Goal: Task Accomplishment & Management: Manage account settings

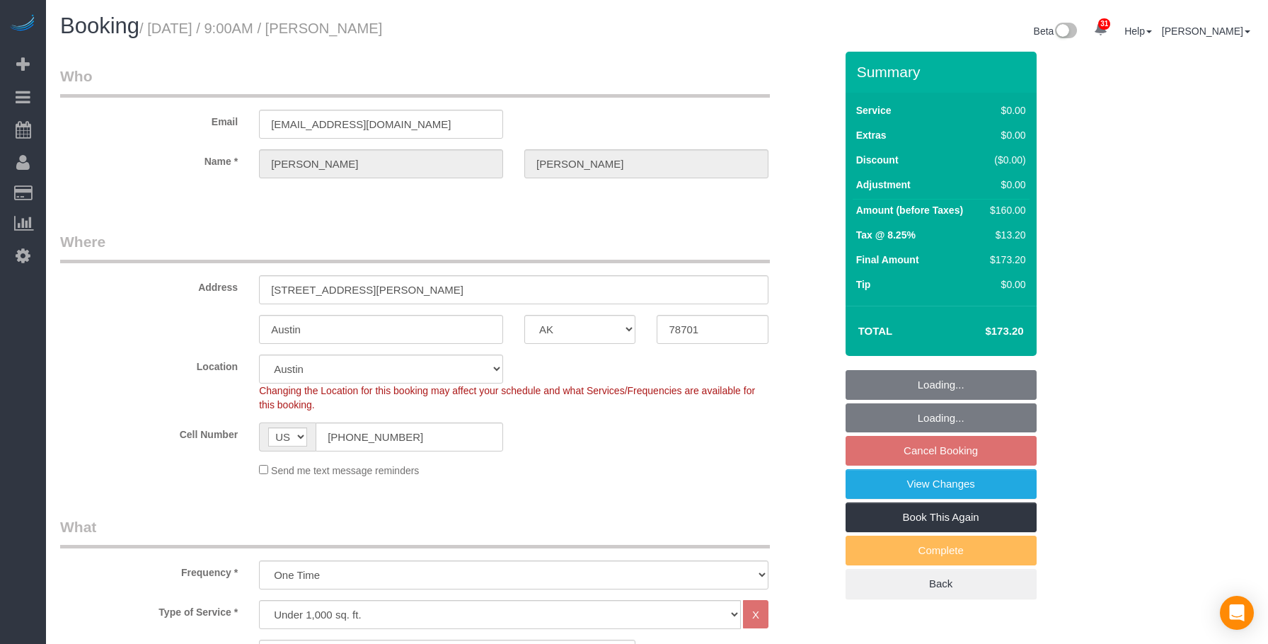
select select "[GEOGRAPHIC_DATA]"
select select "1"
select select "number:89"
select select "number:90"
select select "number:15"
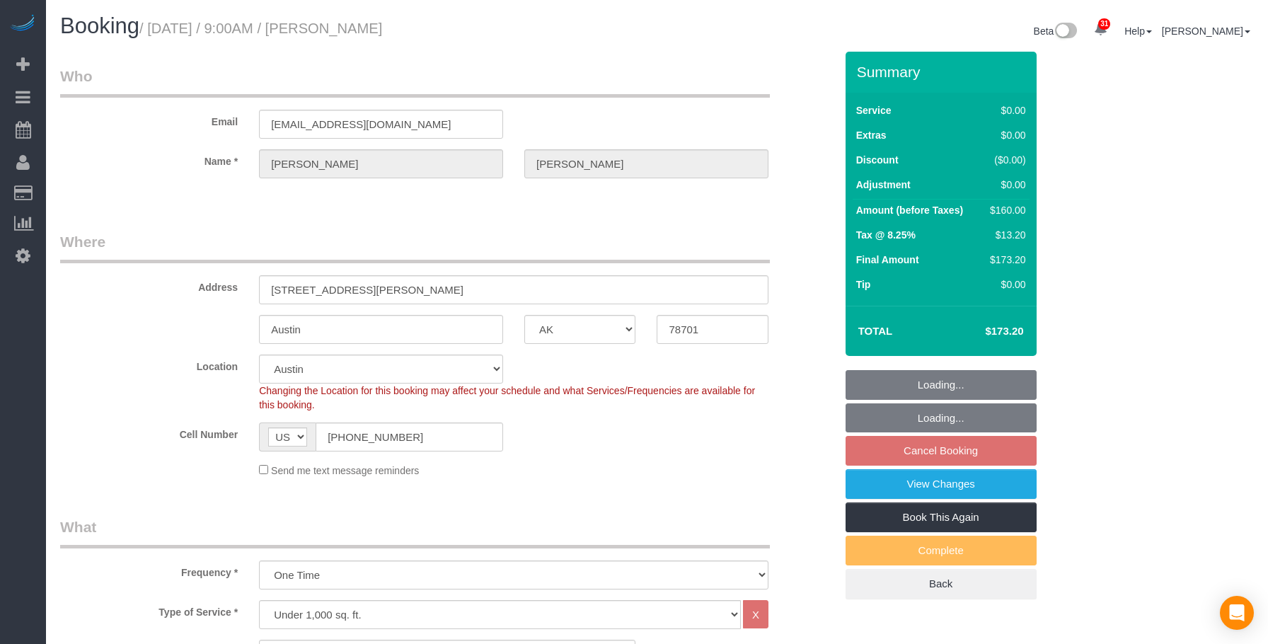
select select "number:7"
select select "spot2"
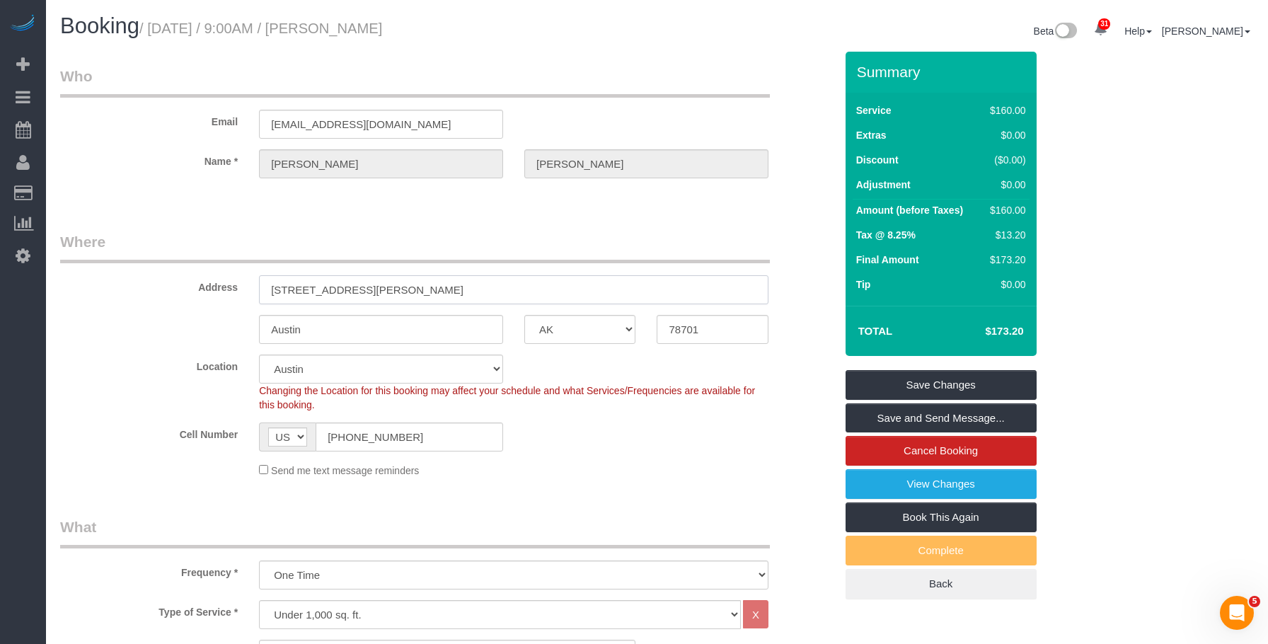
drag, startPoint x: 305, startPoint y: 290, endPoint x: 516, endPoint y: 286, distance: 211.5
click at [516, 286] on input "[STREET_ADDRESS][PERSON_NAME]" at bounding box center [513, 289] width 509 height 29
click at [906, 485] on link "View Changes" at bounding box center [940, 484] width 191 height 30
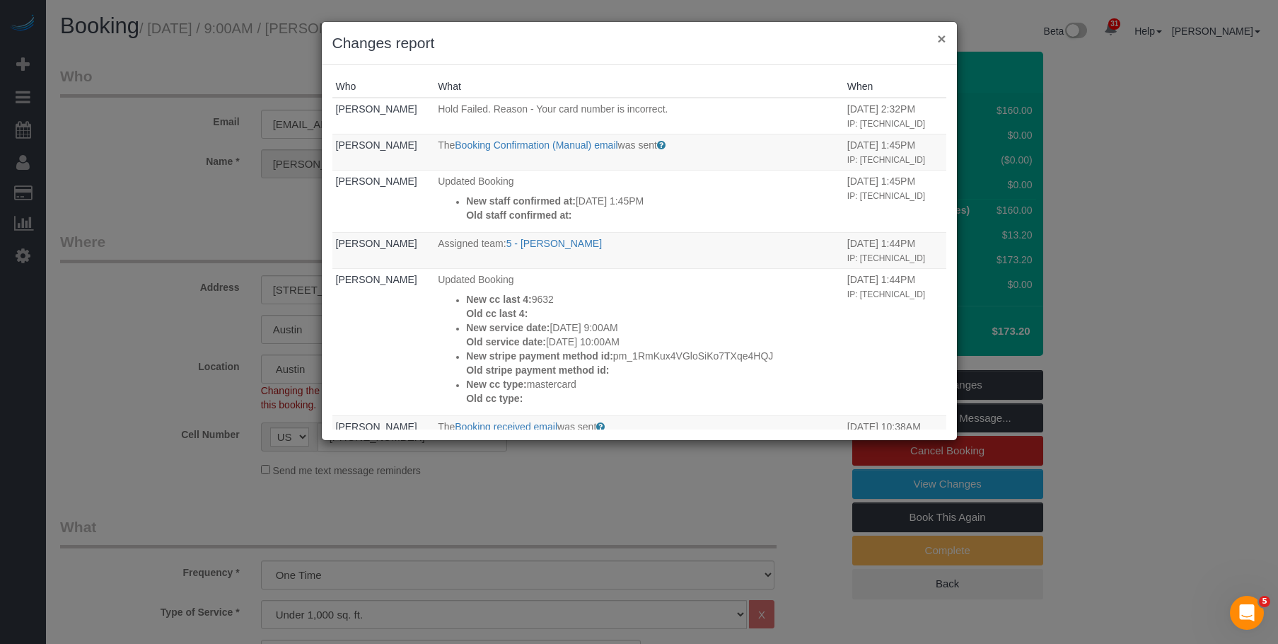
drag, startPoint x: 943, startPoint y: 41, endPoint x: 869, endPoint y: 47, distance: 73.8
click at [942, 41] on button "×" at bounding box center [941, 38] width 8 height 15
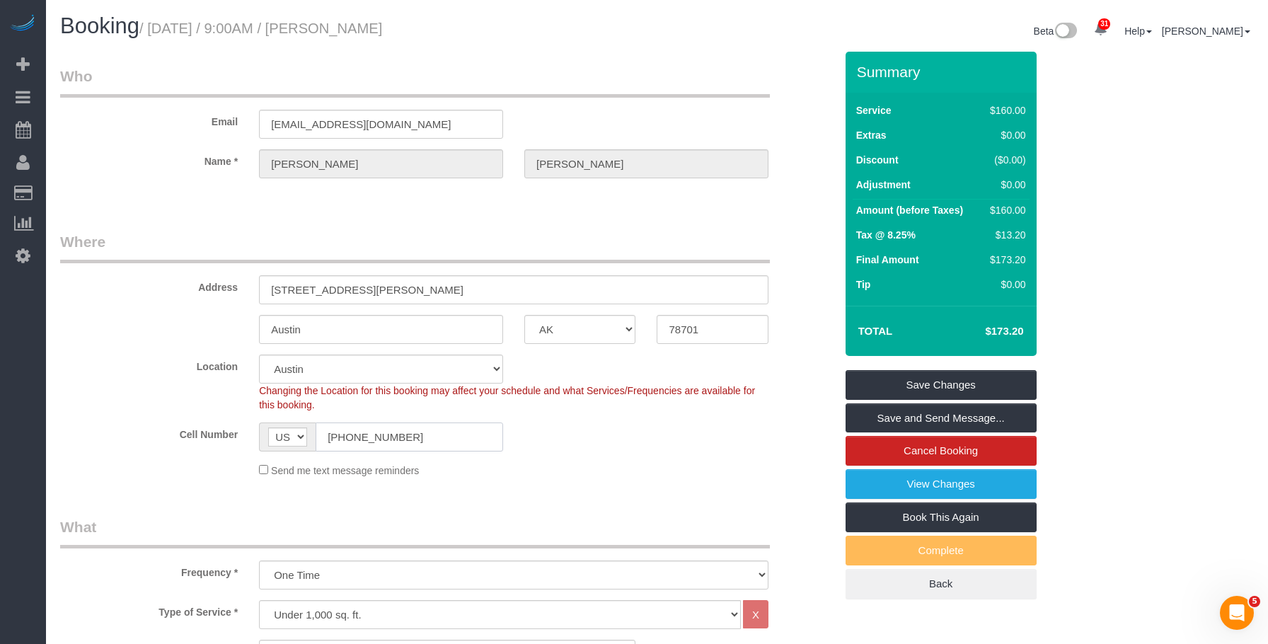
drag, startPoint x: 419, startPoint y: 423, endPoint x: 266, endPoint y: 419, distance: 152.9
click at [266, 419] on sui-booking-location "Location Manhattan Austin Boston Bronx Brooklyn Charlotte Denver New Jersey Por…" at bounding box center [447, 415] width 775 height 123
drag, startPoint x: 400, startPoint y: 125, endPoint x: 154, endPoint y: 117, distance: 245.6
click at [154, 117] on div "Email philjstodola@gmail.com" at bounding box center [448, 102] width 796 height 73
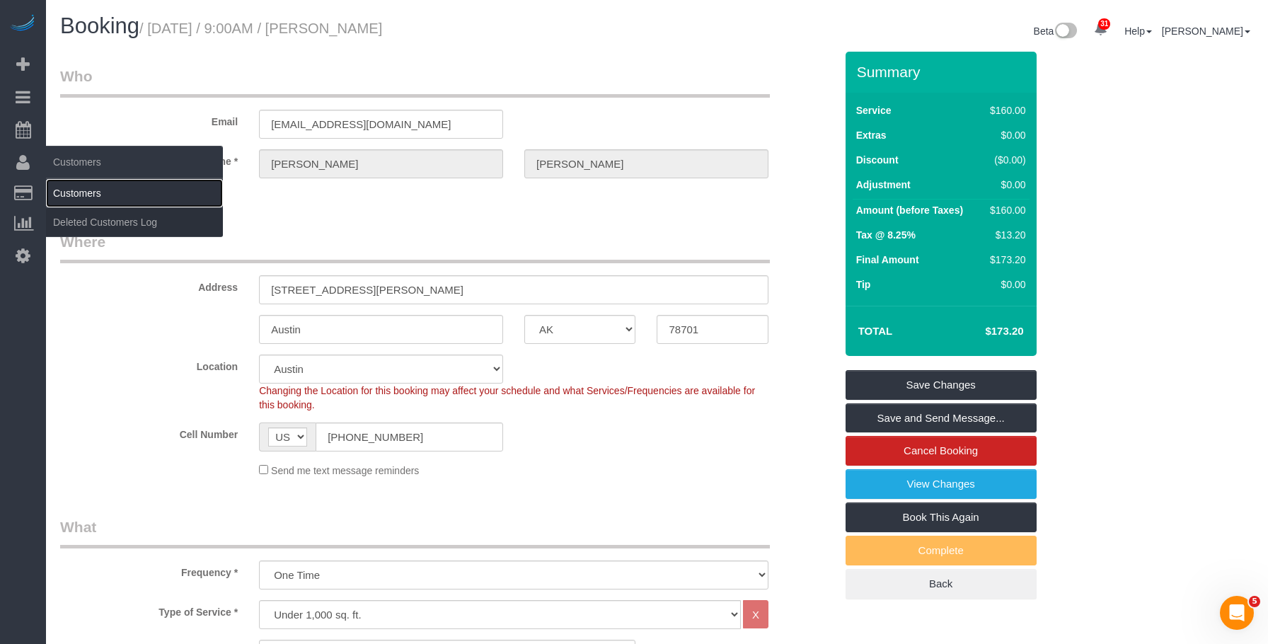
click at [101, 185] on link "Customers" at bounding box center [134, 193] width 177 height 28
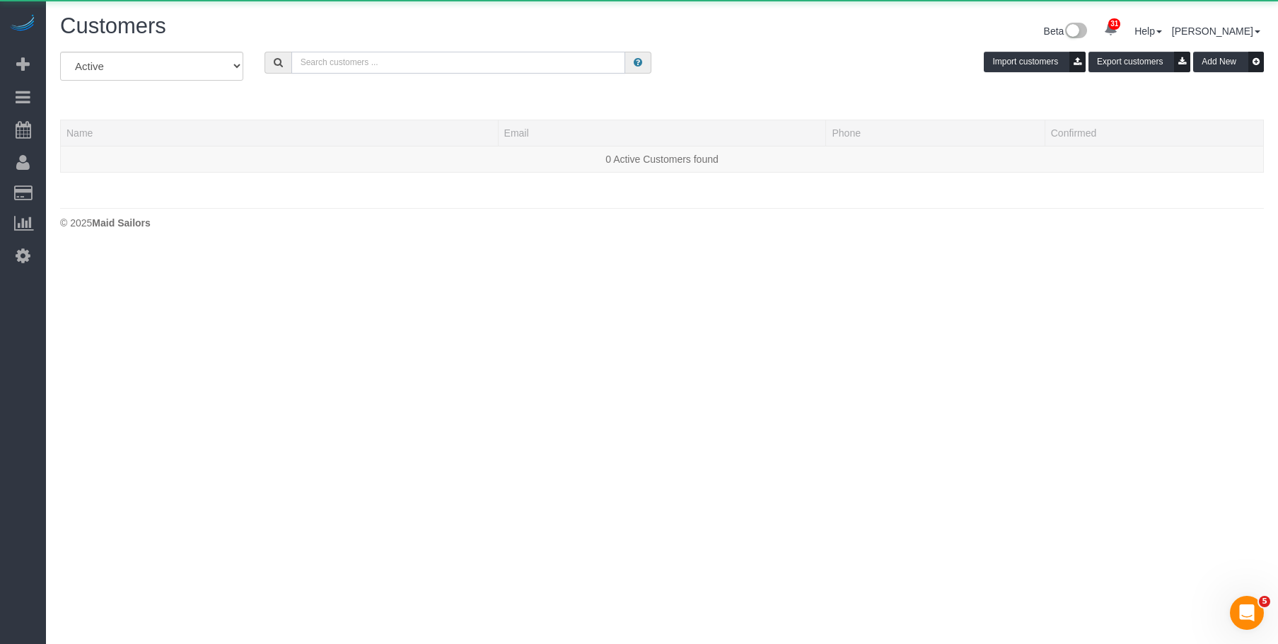
click at [465, 66] on input "text" at bounding box center [458, 63] width 334 height 22
paste input "[EMAIL_ADDRESS][DOMAIN_NAME]"
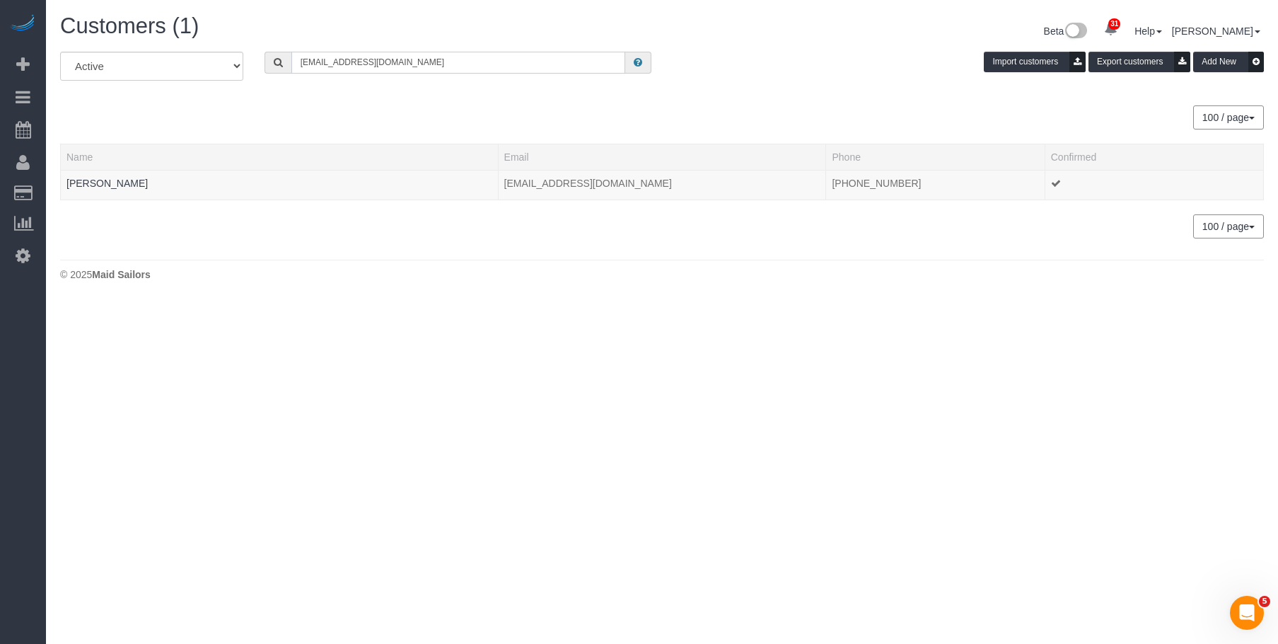
type input "[EMAIL_ADDRESS][DOMAIN_NAME]"
click at [120, 180] on link "[PERSON_NAME]" at bounding box center [106, 183] width 81 height 11
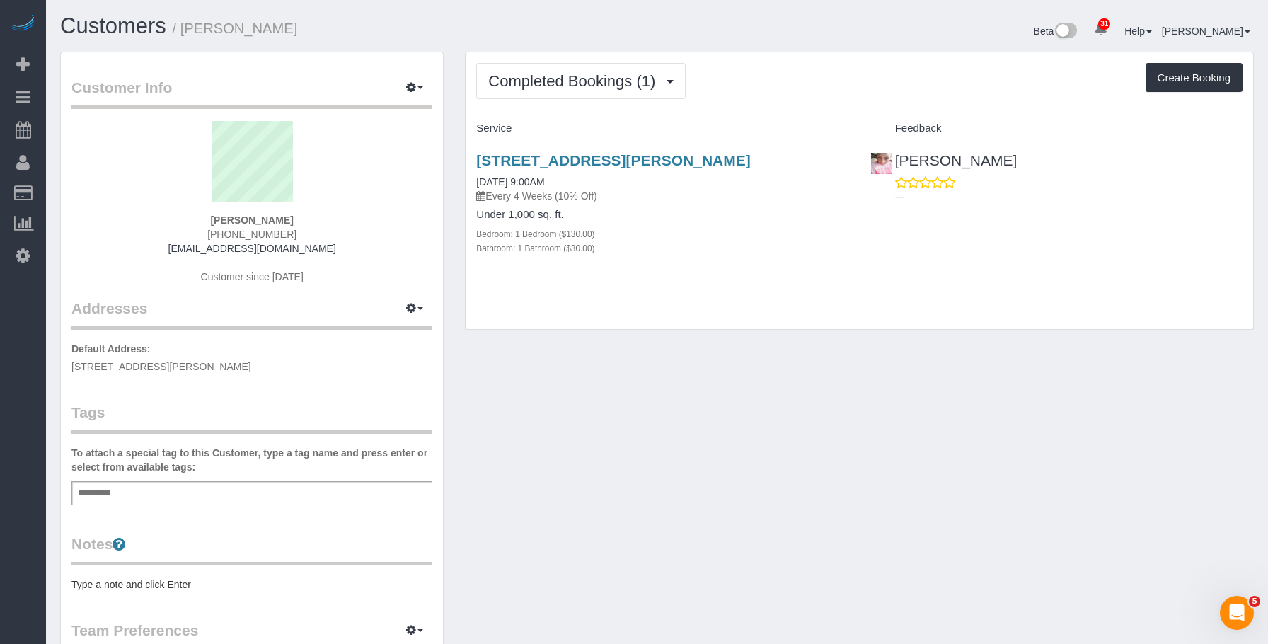
click at [816, 73] on div "Completed Bookings (1) Completed Bookings (1) Upcoming Bookings (1) Cancelled B…" at bounding box center [859, 81] width 766 height 36
click at [708, 318] on div "Completed Bookings (1) Completed Bookings (1) Upcoming Bookings (1) Cancelled B…" at bounding box center [858, 190] width 787 height 277
click at [552, 74] on span "Completed Bookings (1)" at bounding box center [575, 81] width 174 height 18
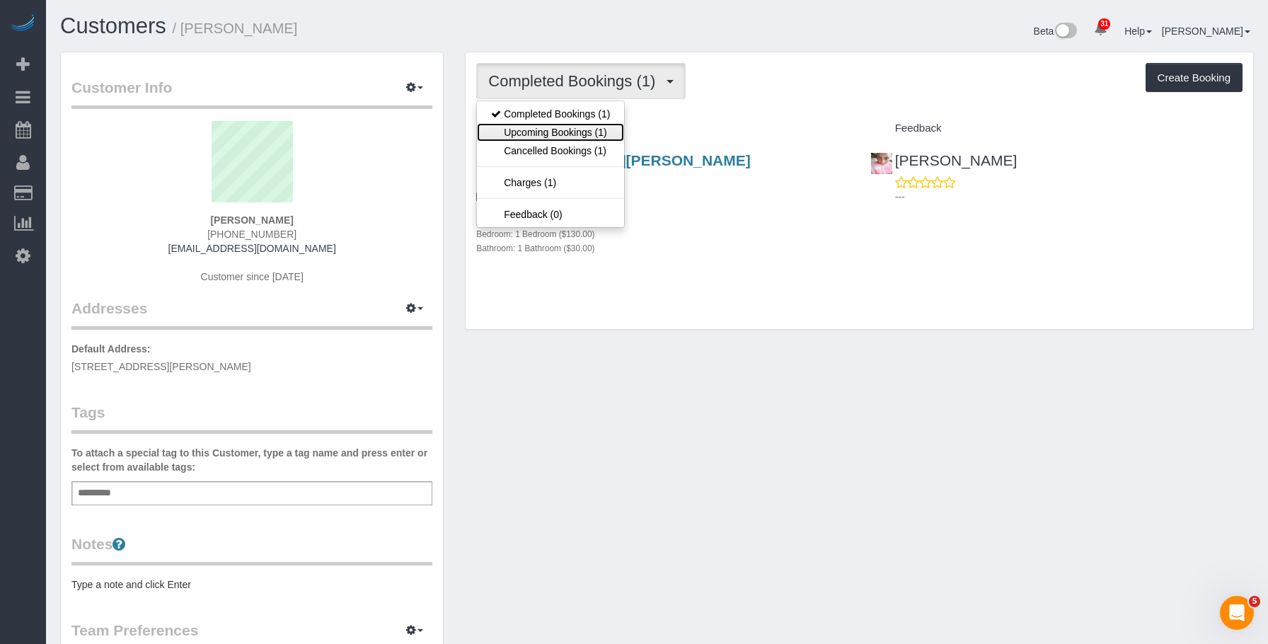
click at [540, 130] on link "Upcoming Bookings (1)" at bounding box center [550, 132] width 147 height 18
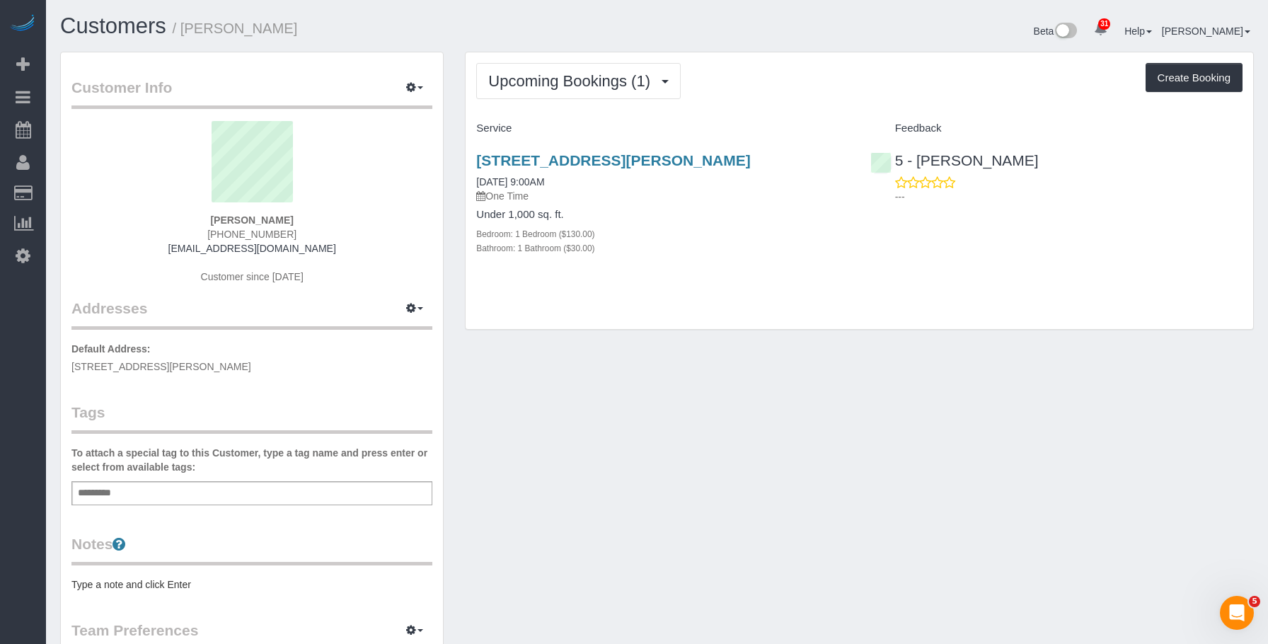
click at [738, 238] on div "Bedroom: 1 Bedroom ($130.00)" at bounding box center [662, 233] width 372 height 14
drag, startPoint x: 456, startPoint y: 161, endPoint x: 816, endPoint y: 158, distance: 360.1
click at [816, 158] on div "Upcoming Bookings (1) Completed Bookings (1) Upcoming Bookings (1) Cancelled Bo…" at bounding box center [859, 198] width 810 height 293
copy link "91 Rainey Street, Apt. 419, Austin, TX 78701"
drag, startPoint x: 519, startPoint y: 78, endPoint x: 514, endPoint y: 106, distance: 28.6
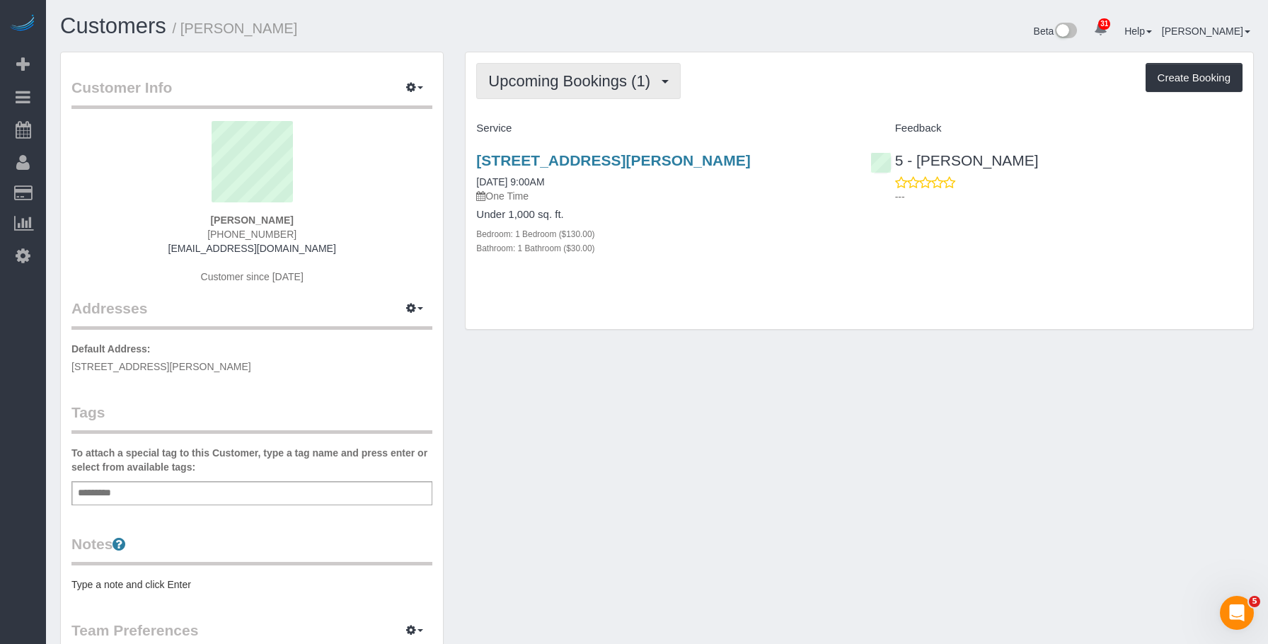
click at [518, 77] on span "Upcoming Bookings (1)" at bounding box center [572, 81] width 169 height 18
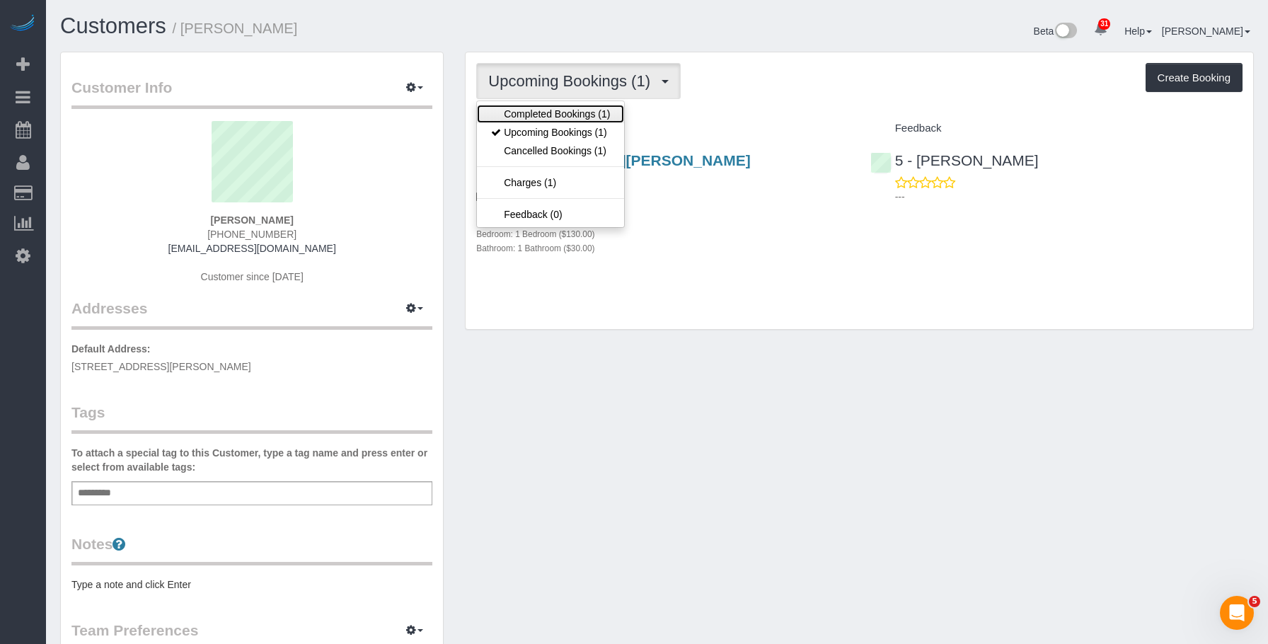
drag, startPoint x: 514, startPoint y: 107, endPoint x: 522, endPoint y: 110, distance: 8.9
click at [514, 107] on link "Completed Bookings (1)" at bounding box center [550, 114] width 147 height 18
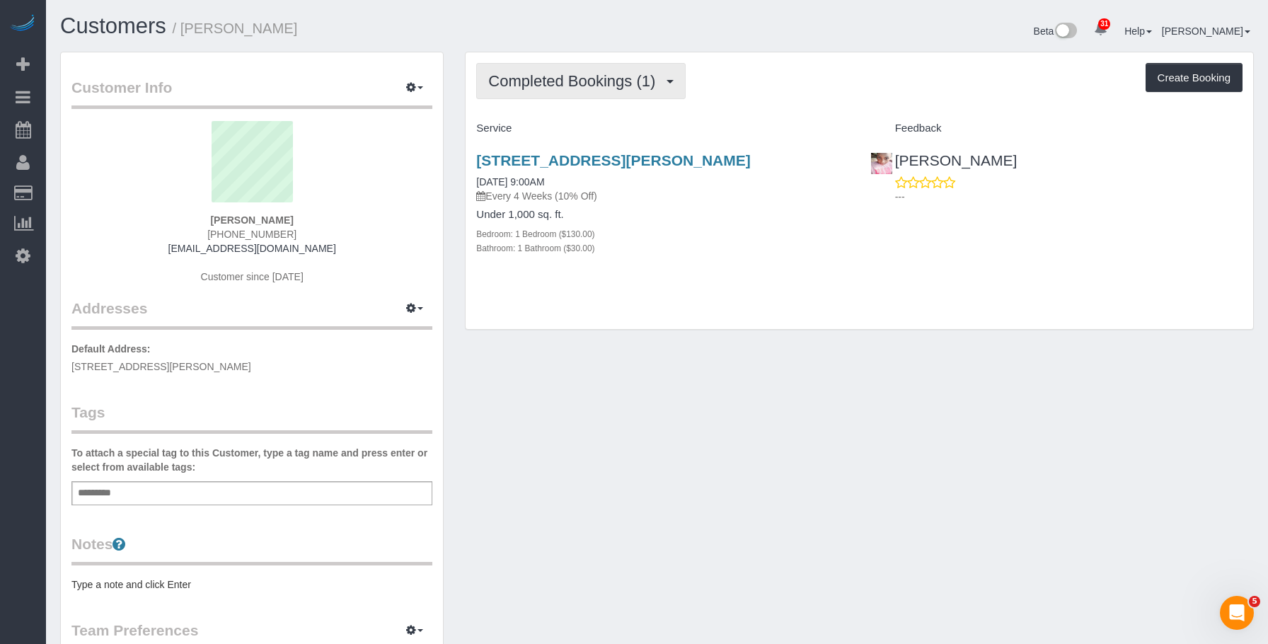
drag, startPoint x: 537, startPoint y: 69, endPoint x: 536, endPoint y: 124, distance: 54.5
click at [537, 70] on button "Completed Bookings (1)" at bounding box center [580, 81] width 209 height 36
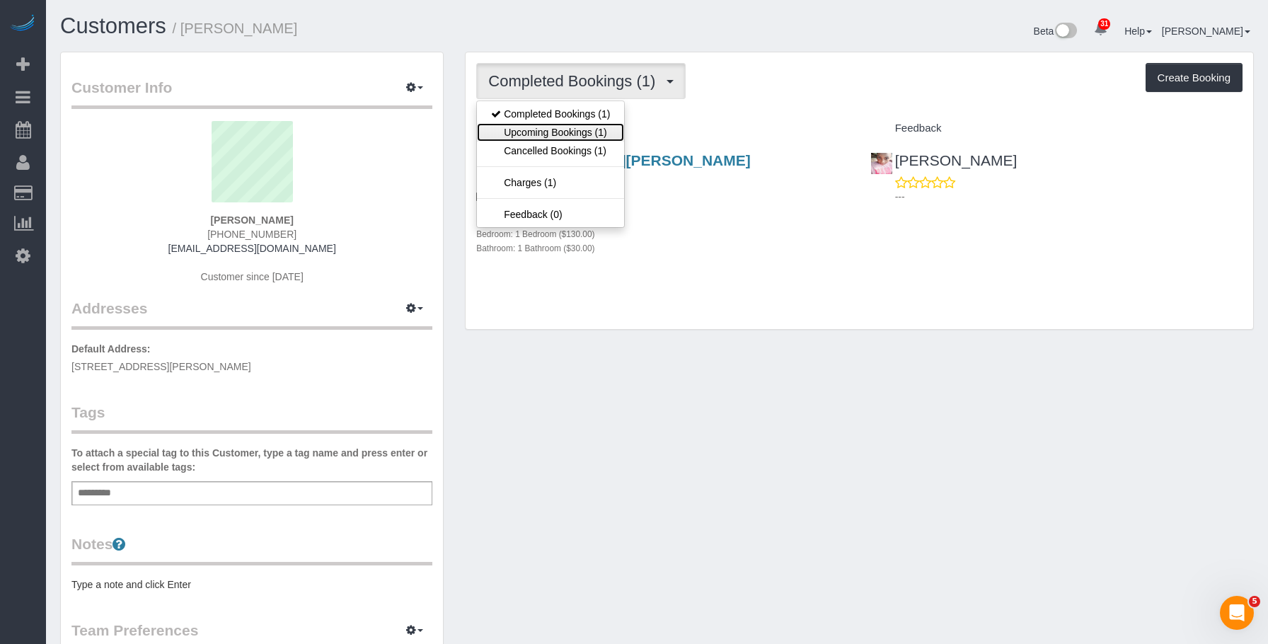
click at [533, 129] on link "Upcoming Bookings (1)" at bounding box center [550, 132] width 147 height 18
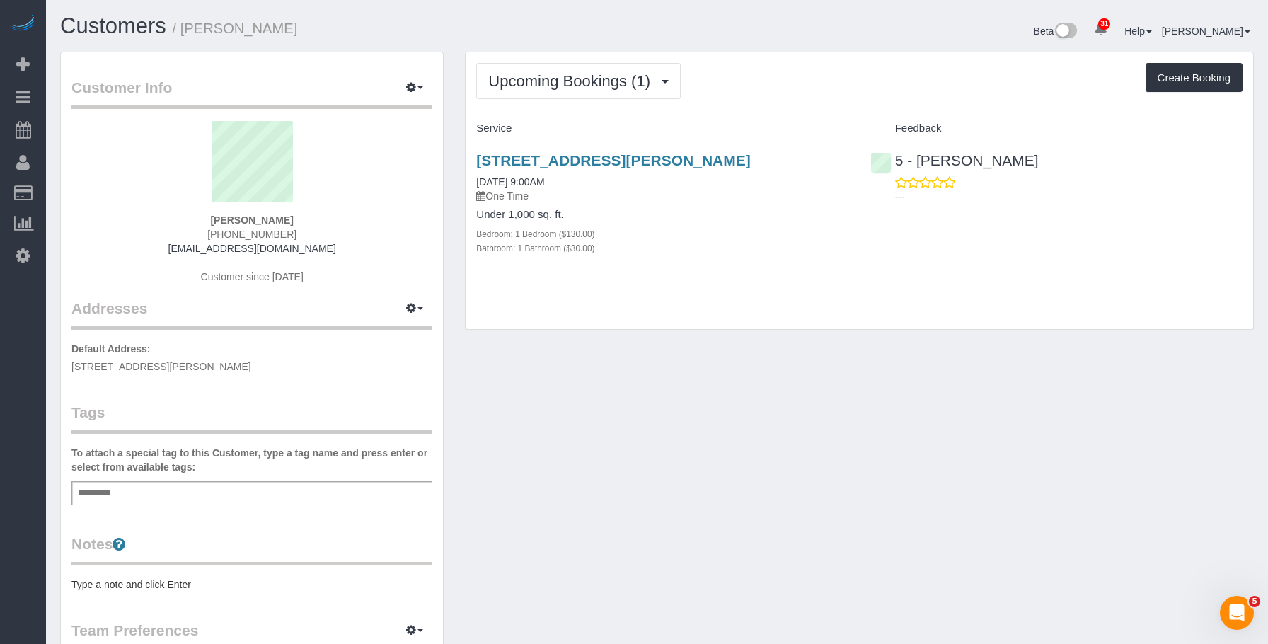
click at [726, 224] on div "Under 1,000 sq. ft. Bedroom: 1 Bedroom ($130.00) Bathroom: 1 Bathroom ($30.00)" at bounding box center [662, 232] width 372 height 46
click at [652, 155] on link "91 Rainey Street, Apt. 419, Austin, TX 78701" at bounding box center [613, 160] width 274 height 16
click at [542, 74] on span "Upcoming Bookings (1)" at bounding box center [572, 81] width 169 height 18
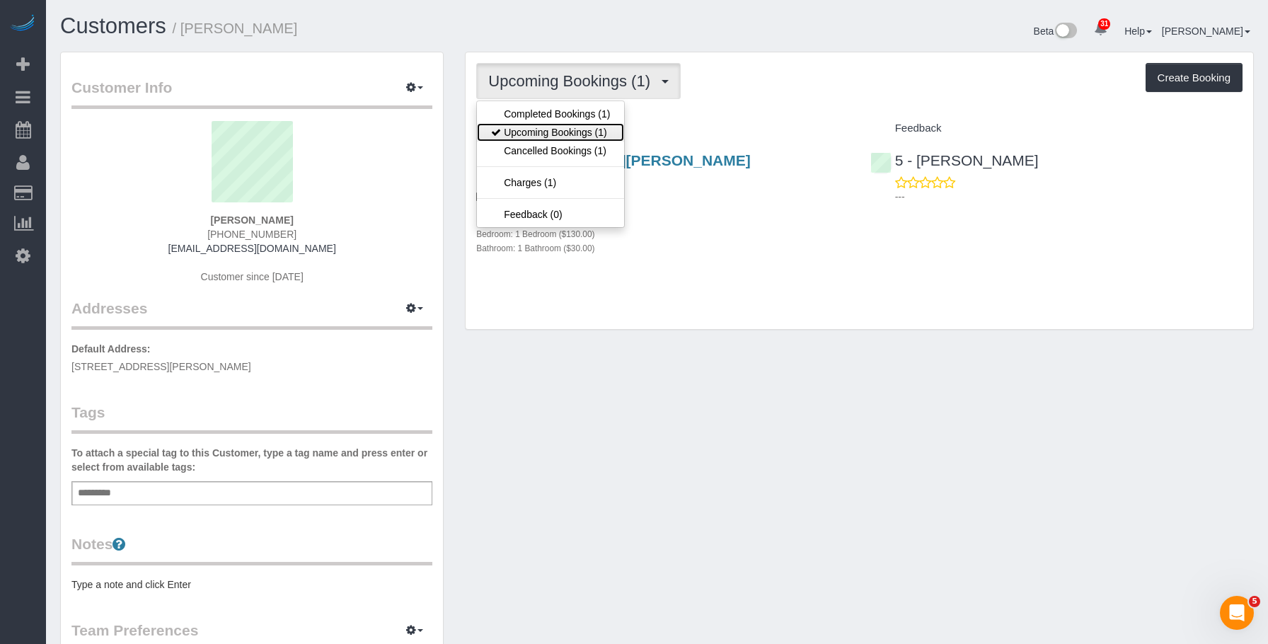
click at [541, 132] on link "Upcoming Bookings (1)" at bounding box center [550, 132] width 147 height 18
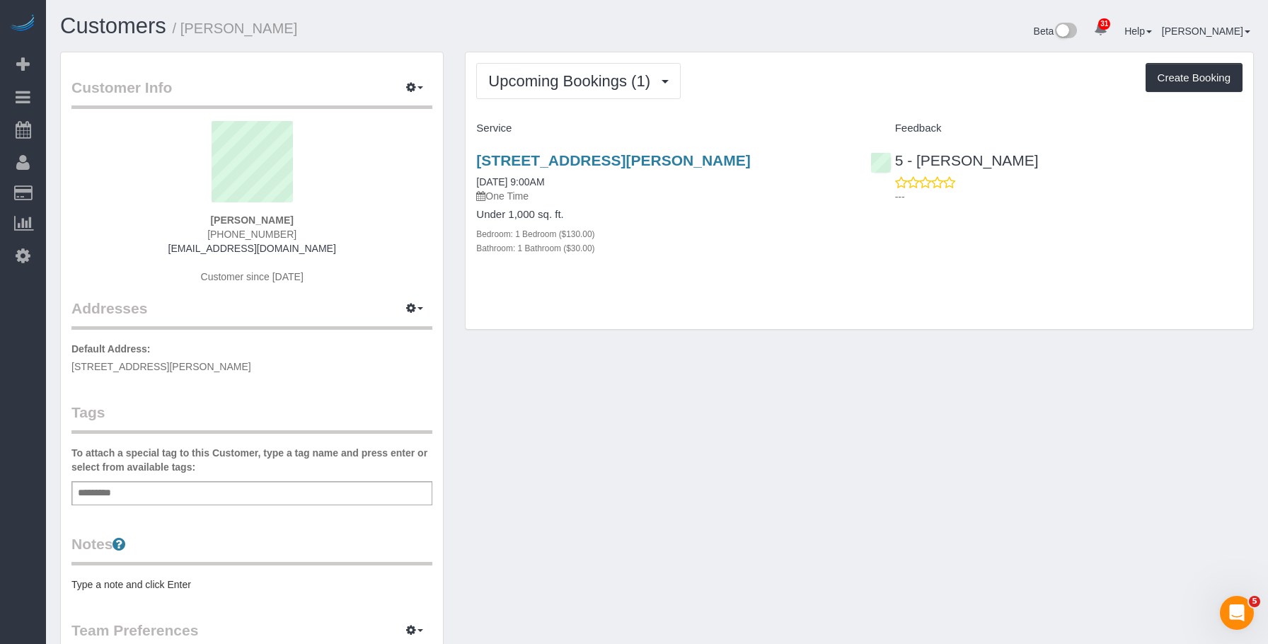
click at [609, 129] on h4 "Service" at bounding box center [662, 128] width 372 height 12
click at [728, 237] on div "Bedroom: 1 Bedroom ($130.00)" at bounding box center [662, 233] width 372 height 14
click at [750, 158] on link "91 Rainey Street, Apt. 419, Austin, TX 78701" at bounding box center [613, 160] width 274 height 16
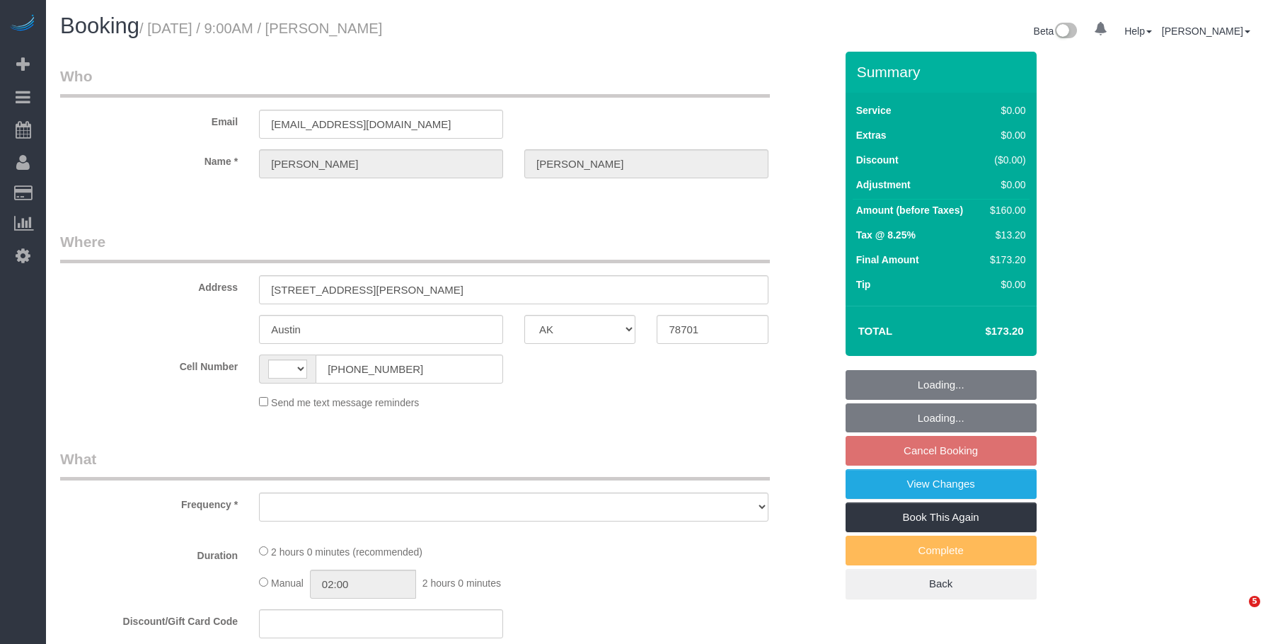
select select "[GEOGRAPHIC_DATA]"
select select "number:89"
select select "number:90"
select select "number:15"
select select "number:7"
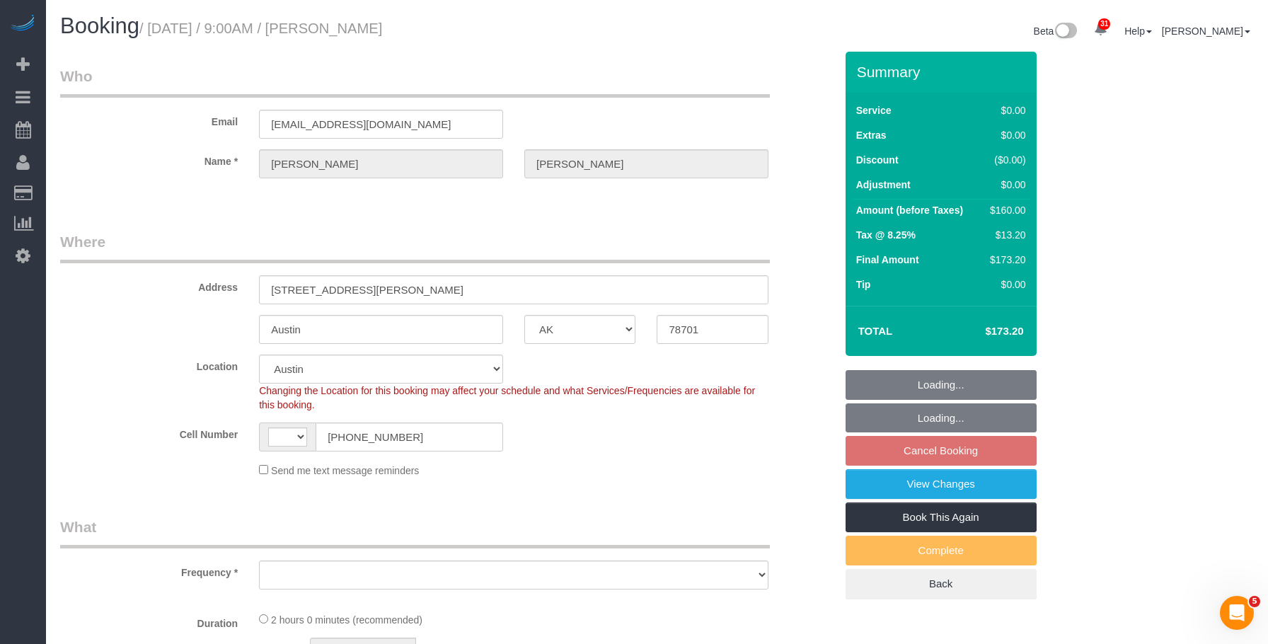
select select "string:US"
select select "string:stripe-pm_1RmKux4VGloSiKo7TXqe4HQJ"
select select "spot2"
drag, startPoint x: 440, startPoint y: 229, endPoint x: 448, endPoint y: 235, distance: 9.6
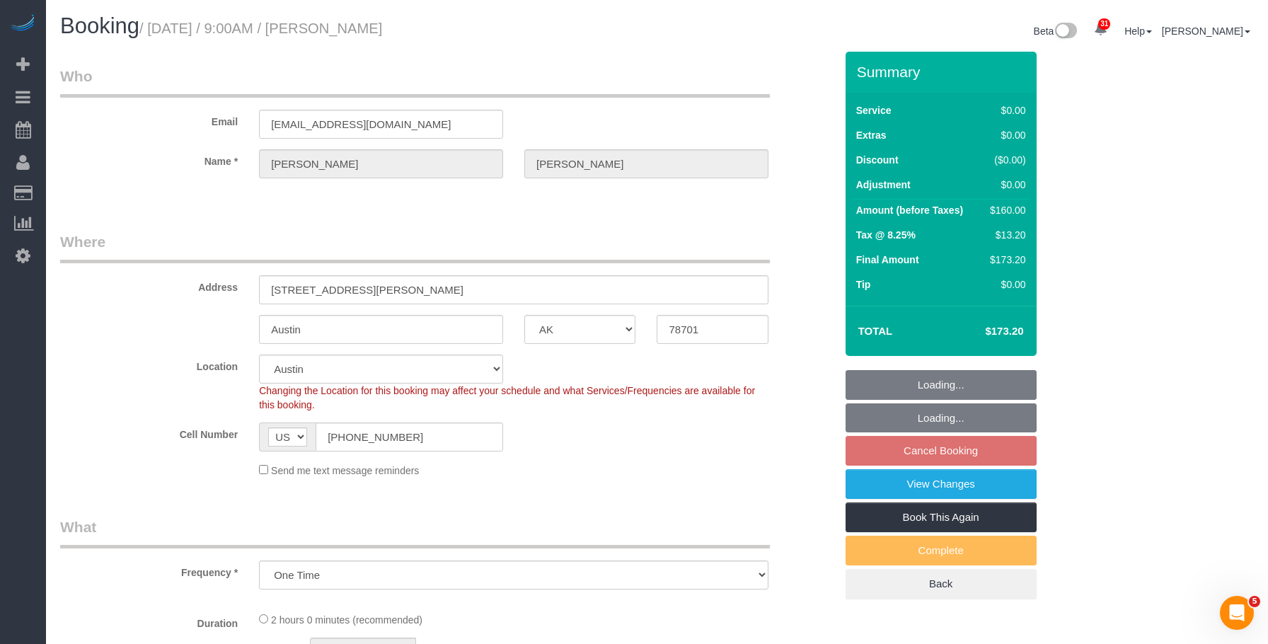
select select "object:1103"
select select "1"
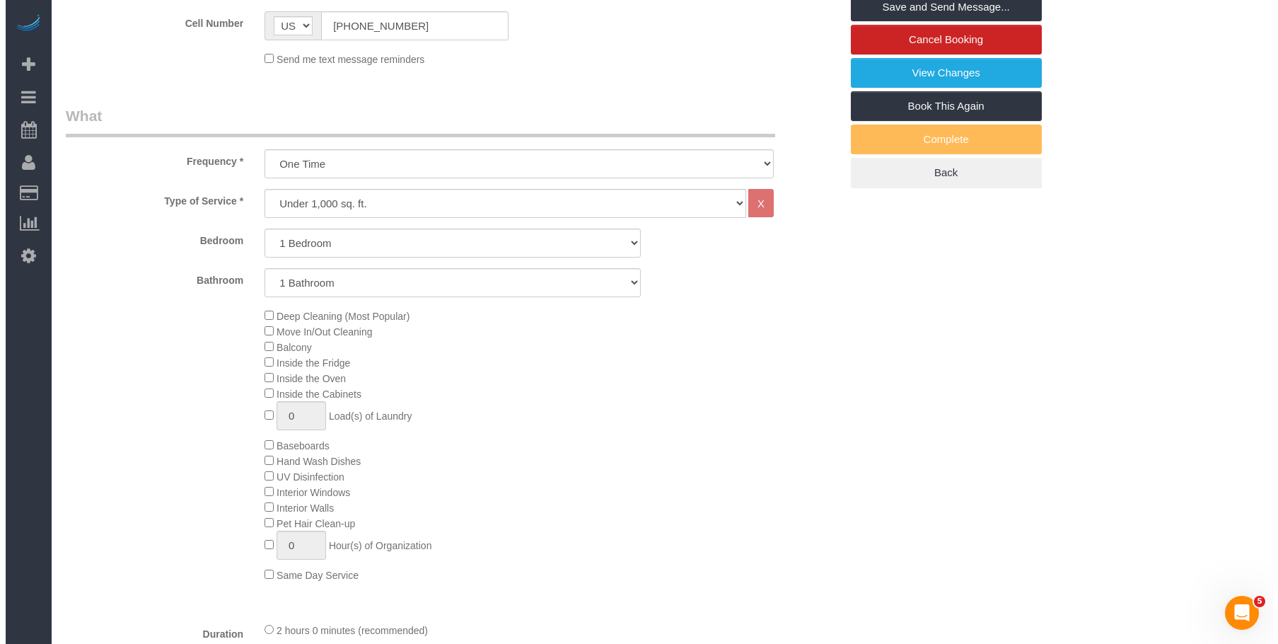
scroll to position [58, 0]
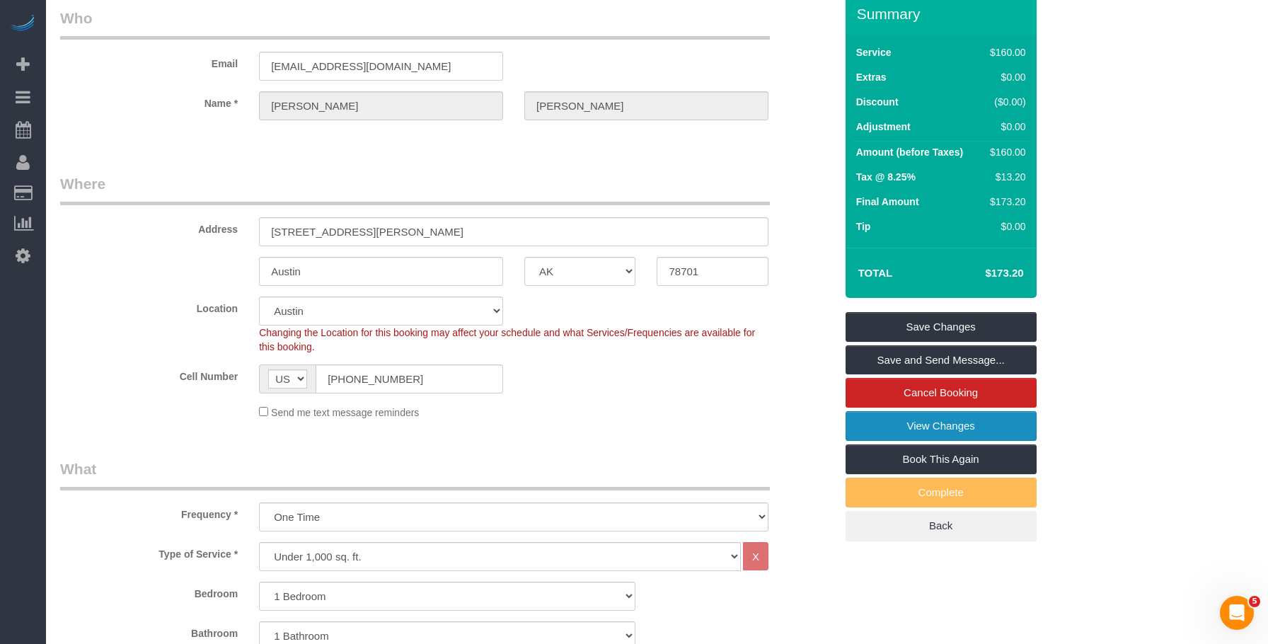
click at [874, 423] on link "View Changes" at bounding box center [940, 426] width 191 height 30
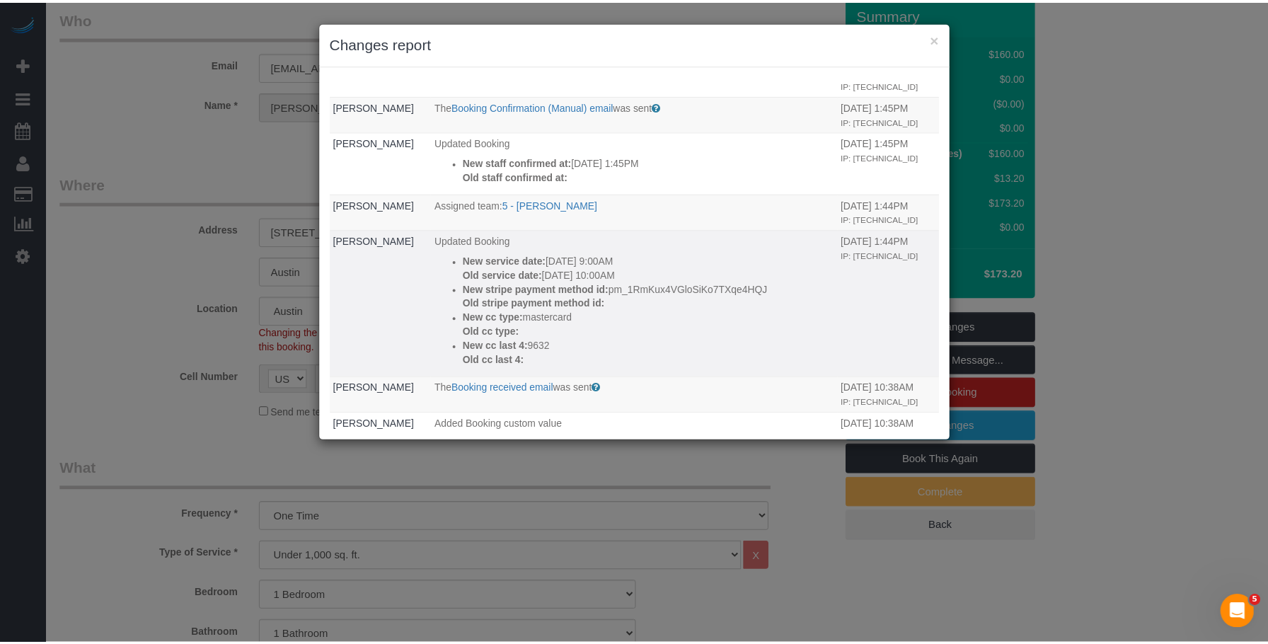
scroll to position [0, 0]
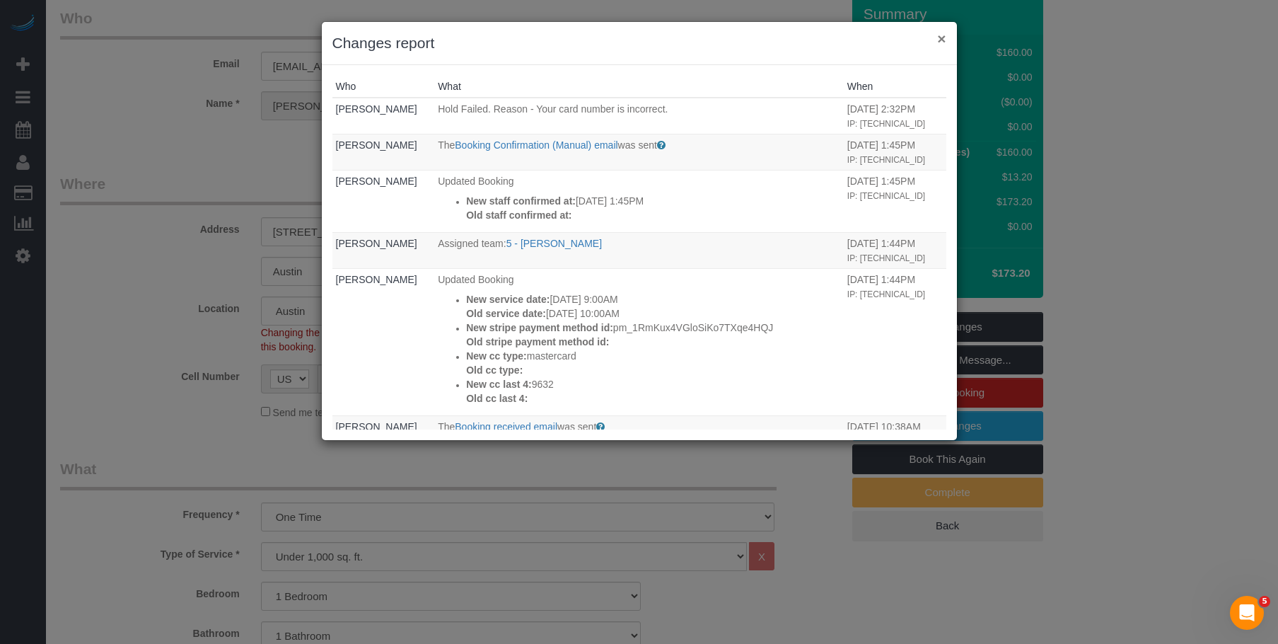
click at [942, 37] on button "×" at bounding box center [941, 38] width 8 height 15
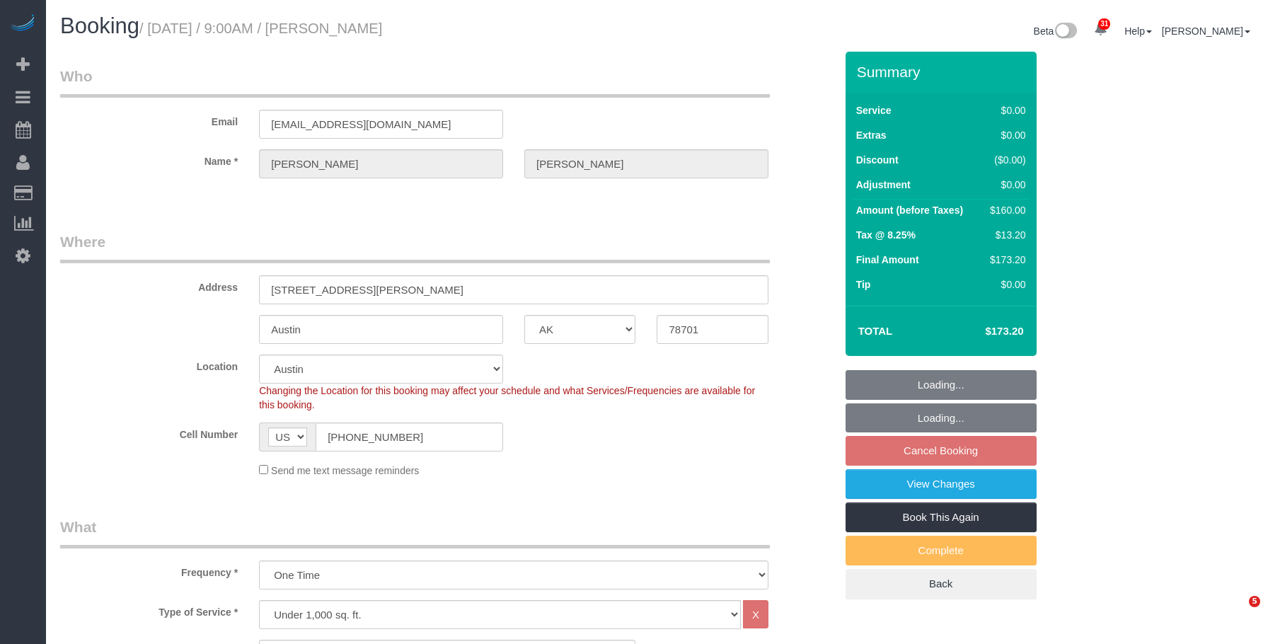
select select "[GEOGRAPHIC_DATA]"
select select "1"
select select "number:89"
select select "number:90"
select select "number:15"
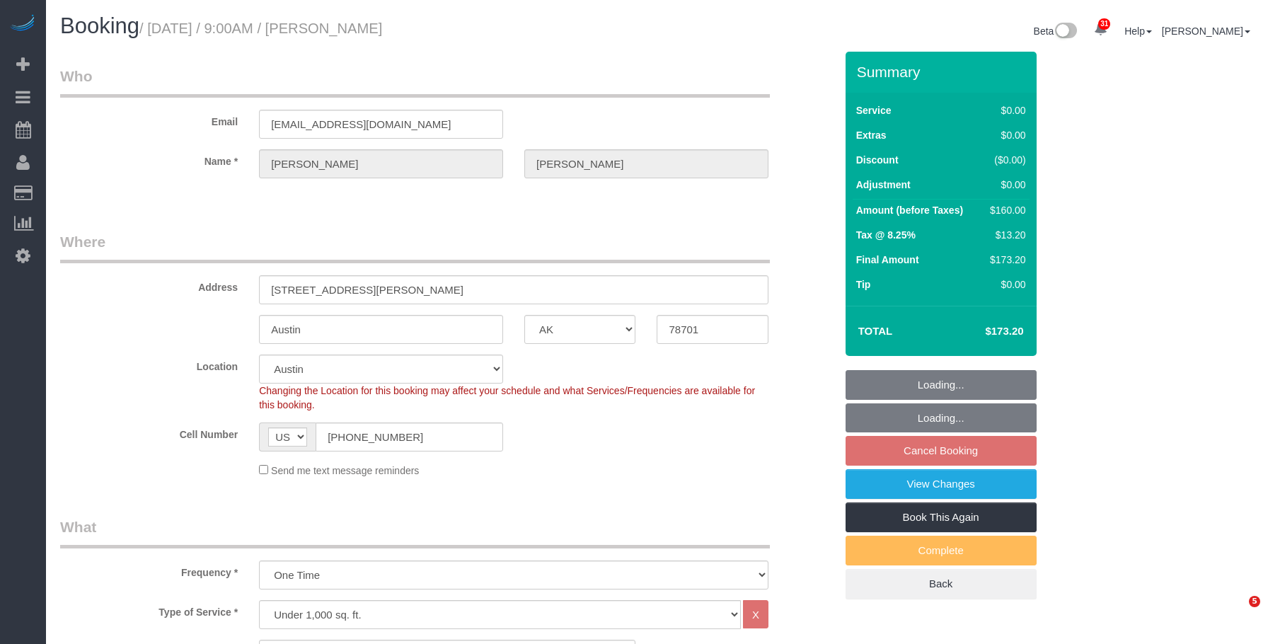
select select "number:7"
select select "spot62"
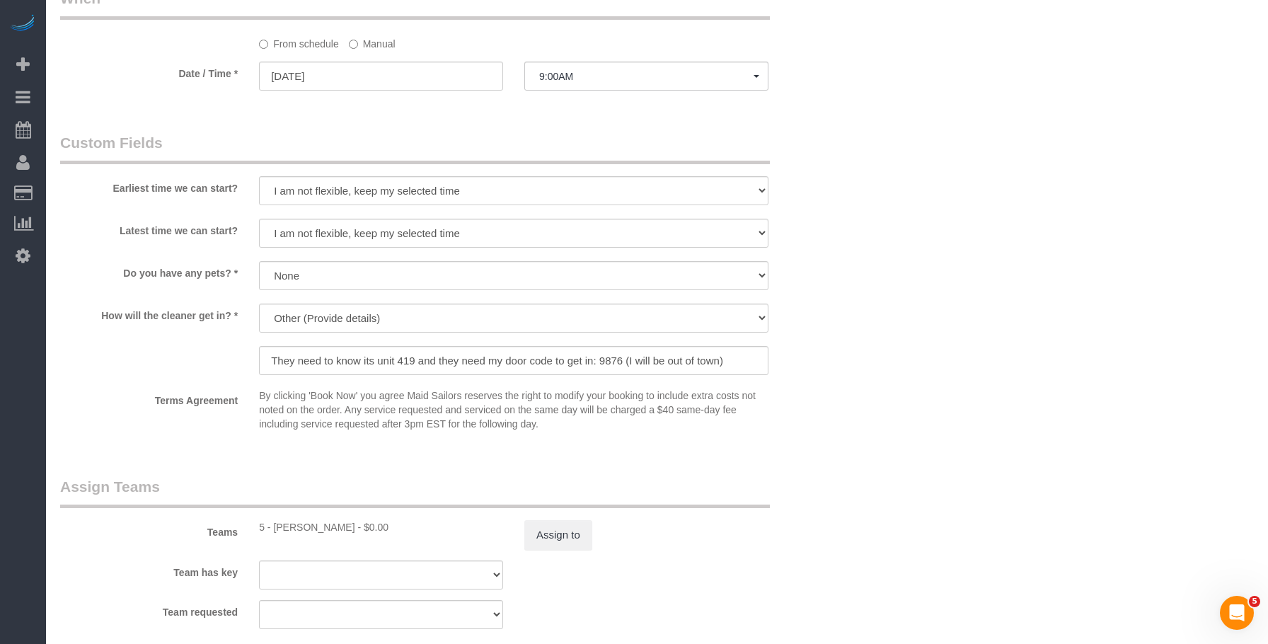
scroll to position [1556, 0]
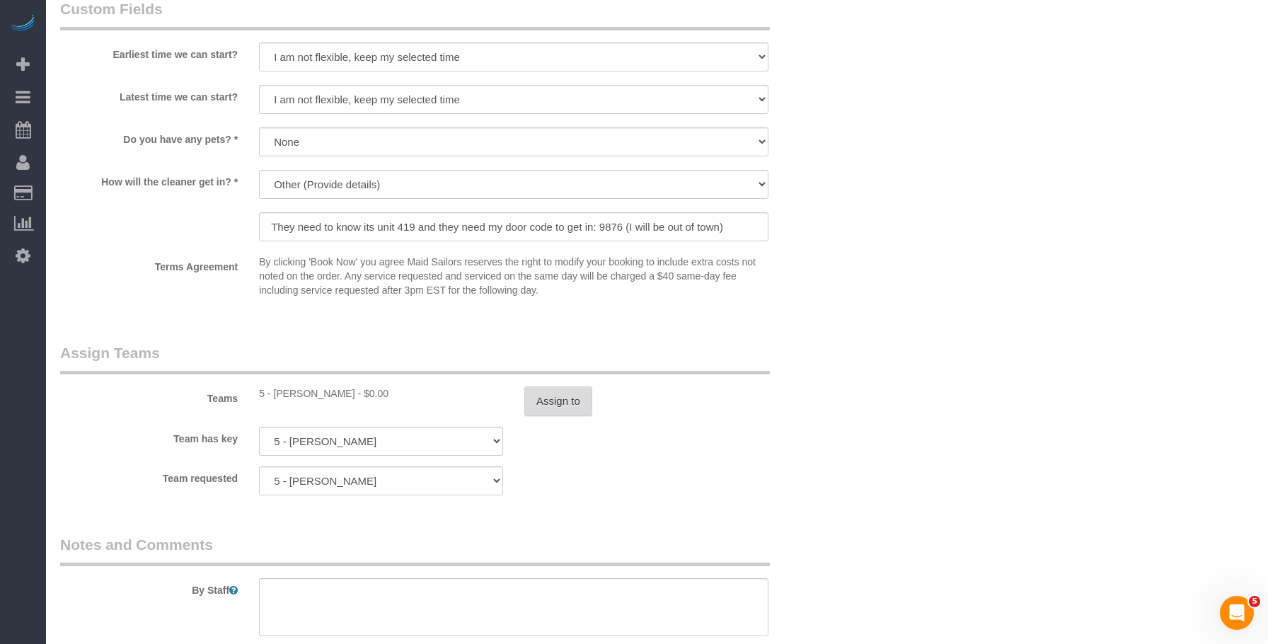
click at [559, 411] on button "Assign to" at bounding box center [558, 401] width 68 height 30
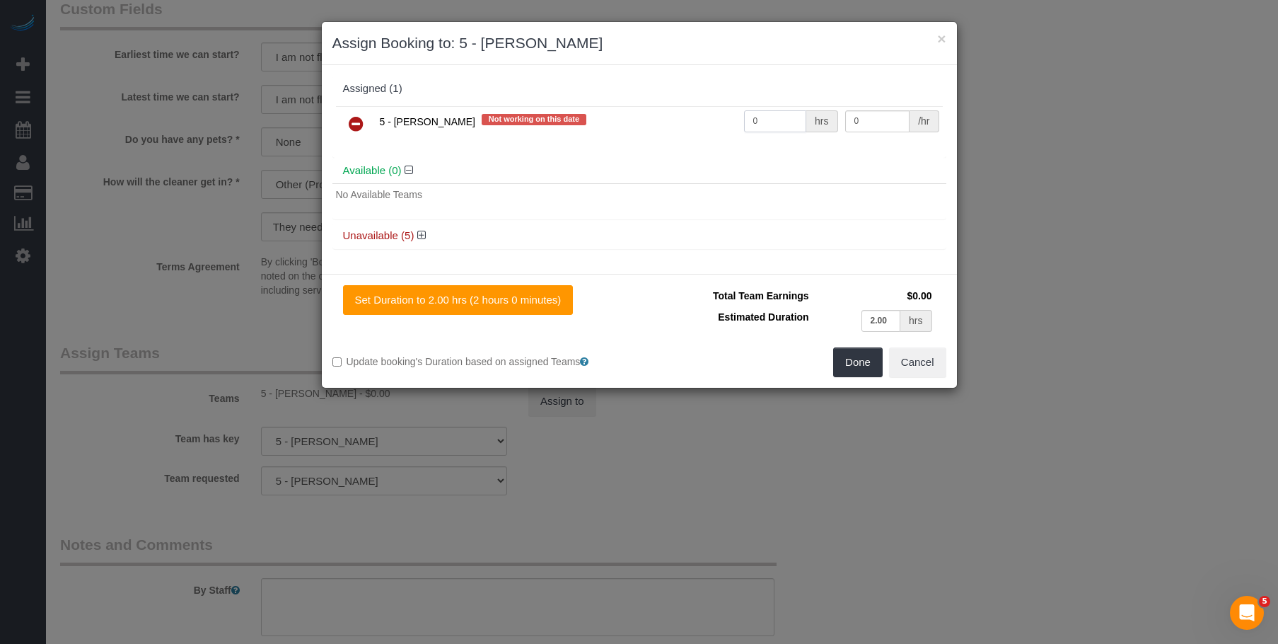
drag, startPoint x: 777, startPoint y: 127, endPoint x: 687, endPoint y: 114, distance: 91.4
click at [687, 120] on tr "5 - Tatiana Erroa Not working on this date 0 hrs 0 /hr" at bounding box center [639, 124] width 607 height 36
type input "1"
drag, startPoint x: 886, startPoint y: 119, endPoint x: 797, endPoint y: 116, distance: 88.5
click at [801, 116] on tr "5 - Tatiana Erroa Not working on this date 1 hrs 0 /hr" at bounding box center [639, 124] width 607 height 36
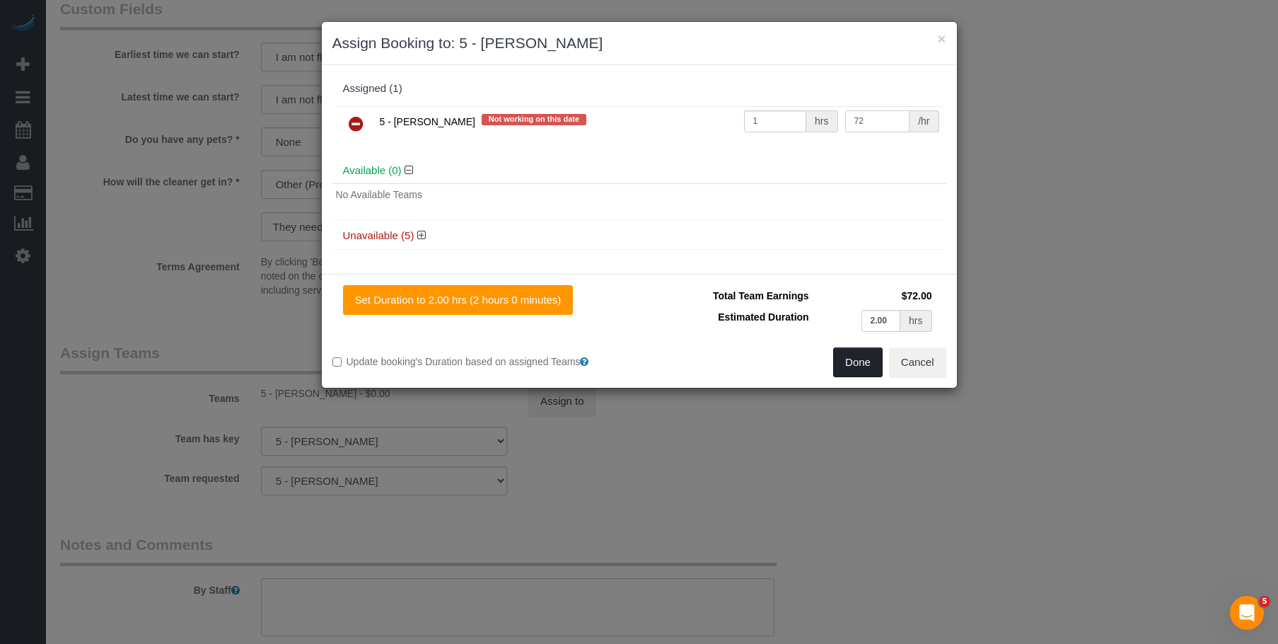
type input "72"
click at [858, 357] on button "Done" at bounding box center [858, 362] width 50 height 30
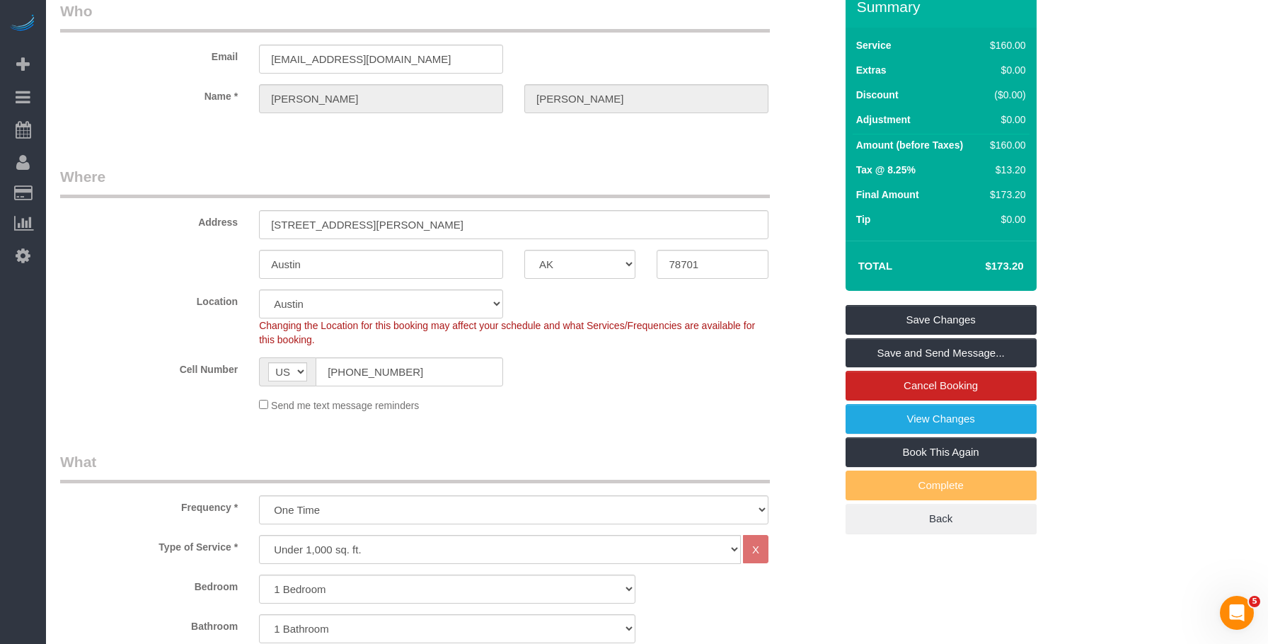
scroll to position [0, 0]
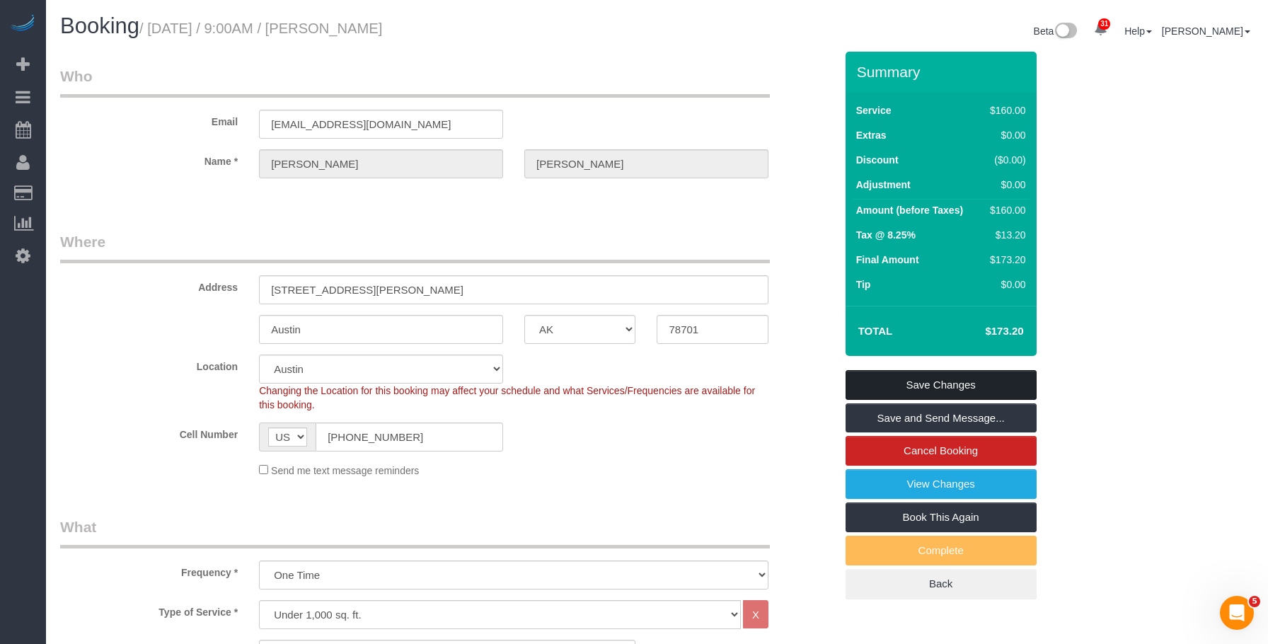
click at [1005, 383] on link "Save Changes" at bounding box center [940, 385] width 191 height 30
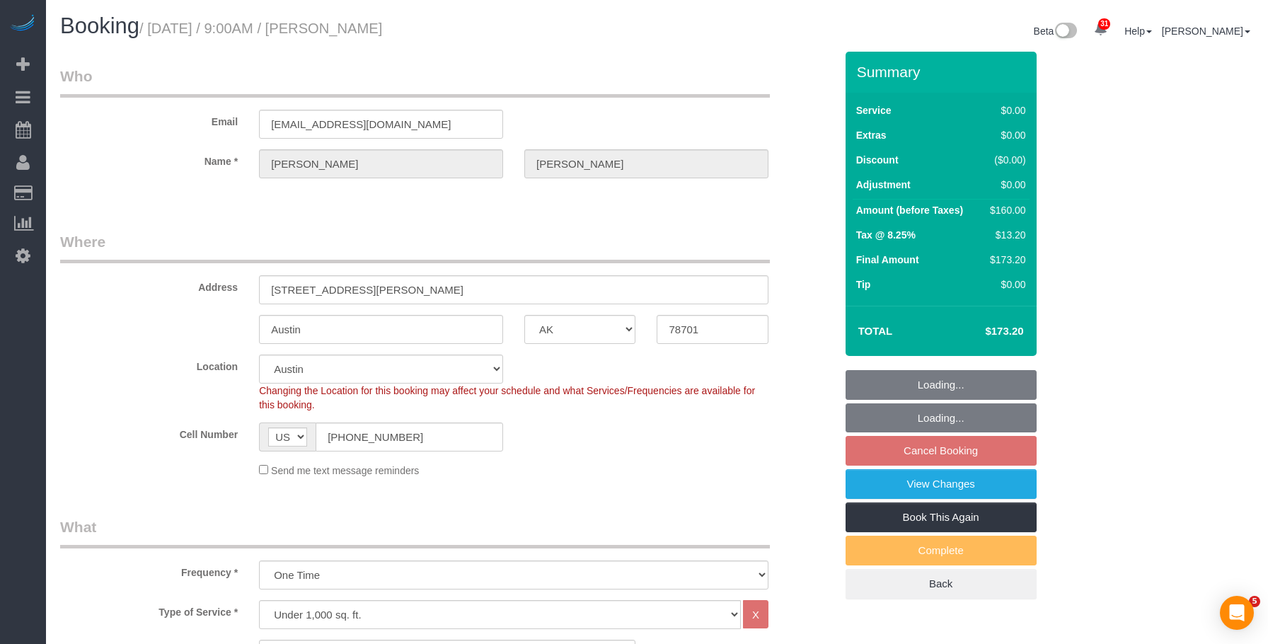
select select "[GEOGRAPHIC_DATA]"
select select "1"
select select "spot2"
select select "number:89"
select select "number:90"
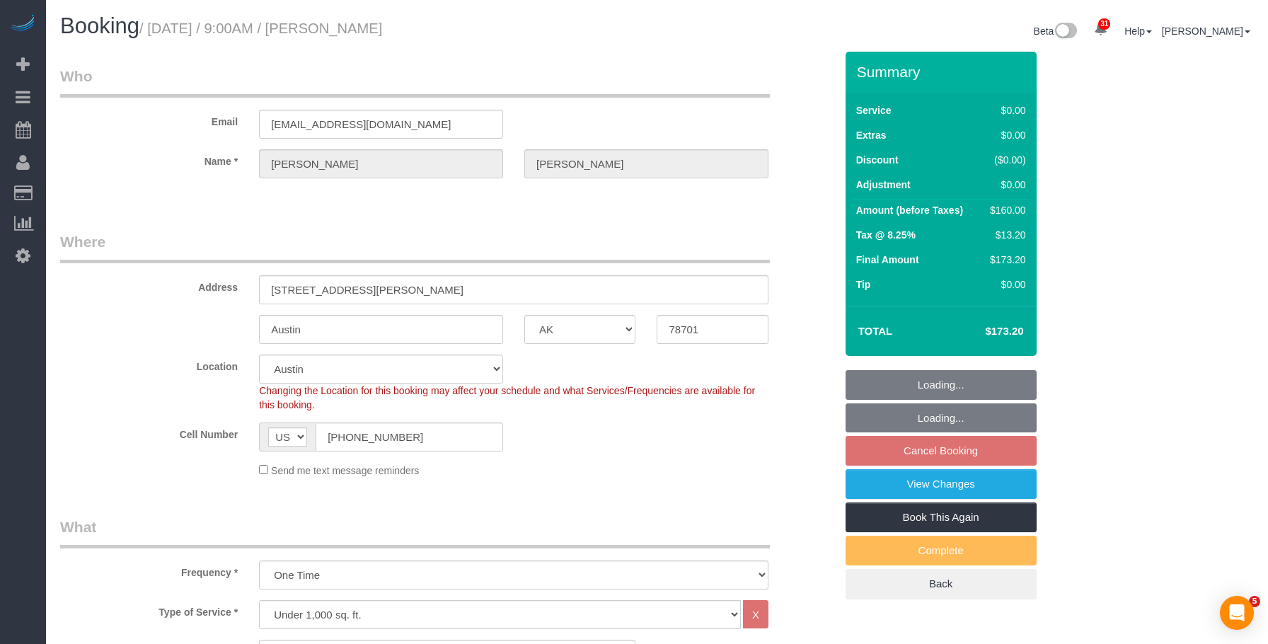
select select "number:15"
select select "number:7"
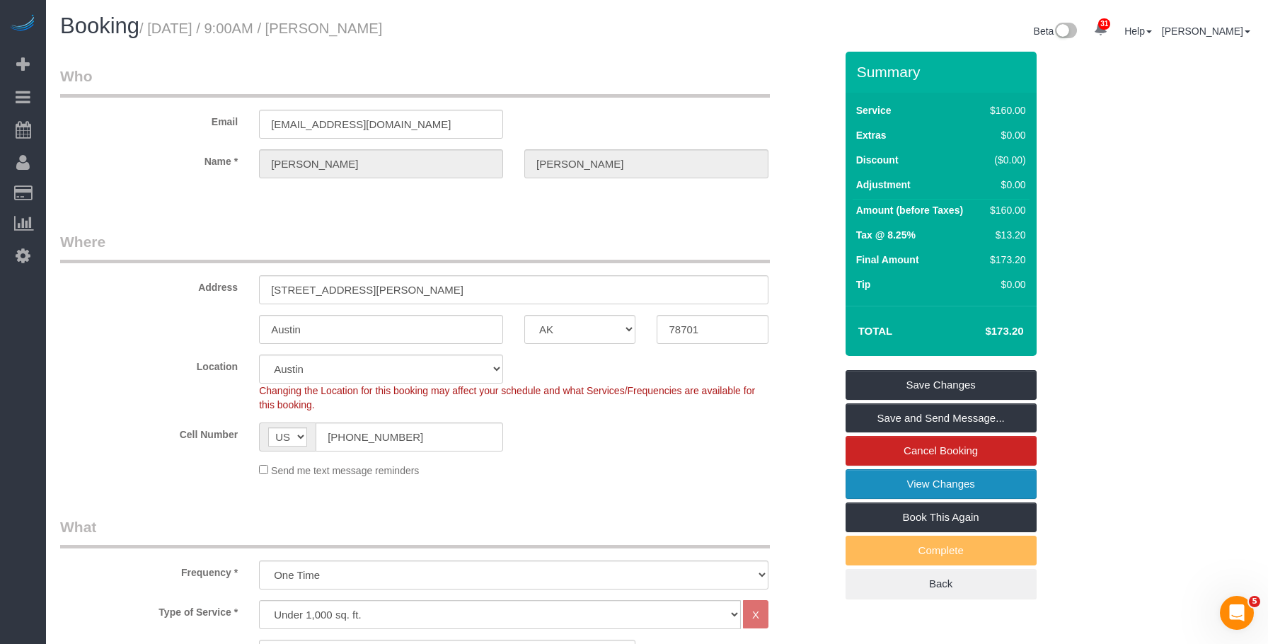
click at [915, 487] on link "View Changes" at bounding box center [940, 484] width 191 height 30
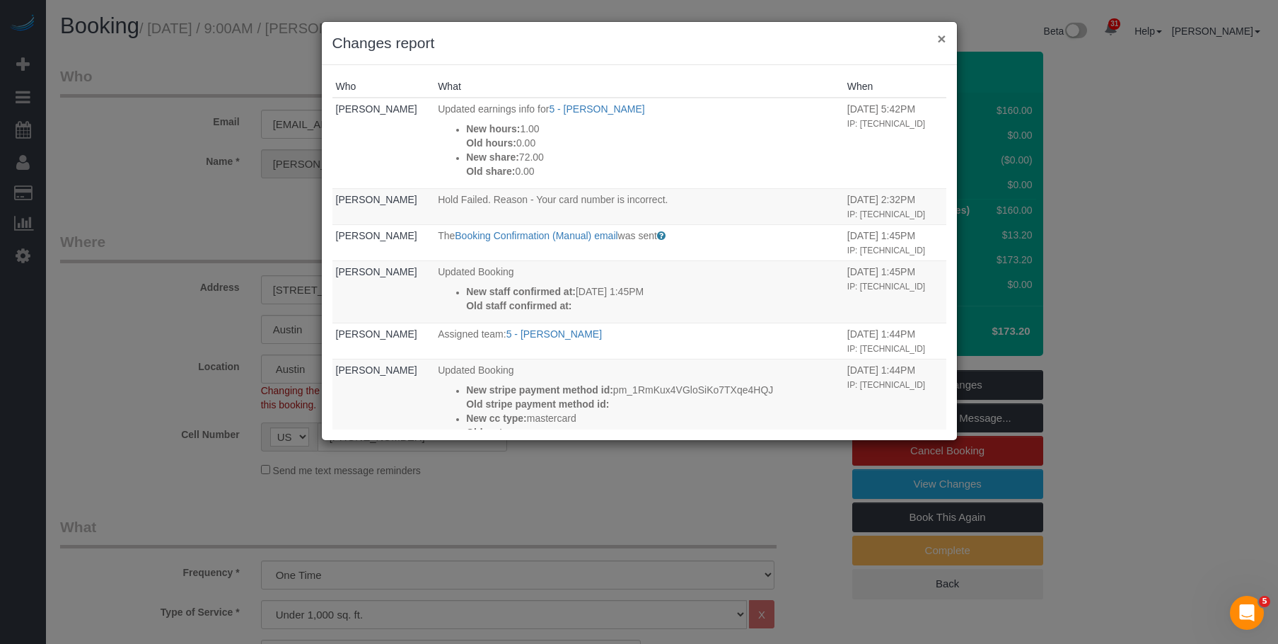
click at [940, 35] on button "×" at bounding box center [941, 38] width 8 height 15
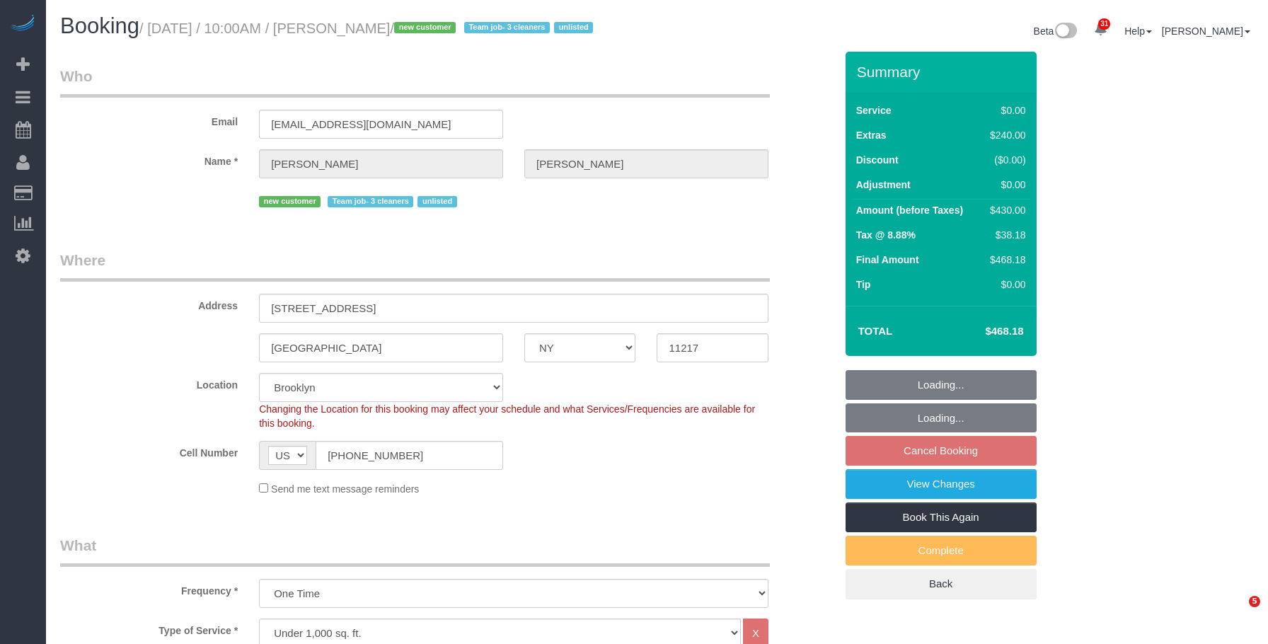
select select "NY"
select select "2"
select select "spot3"
select select "number:89"
select select "number:72"
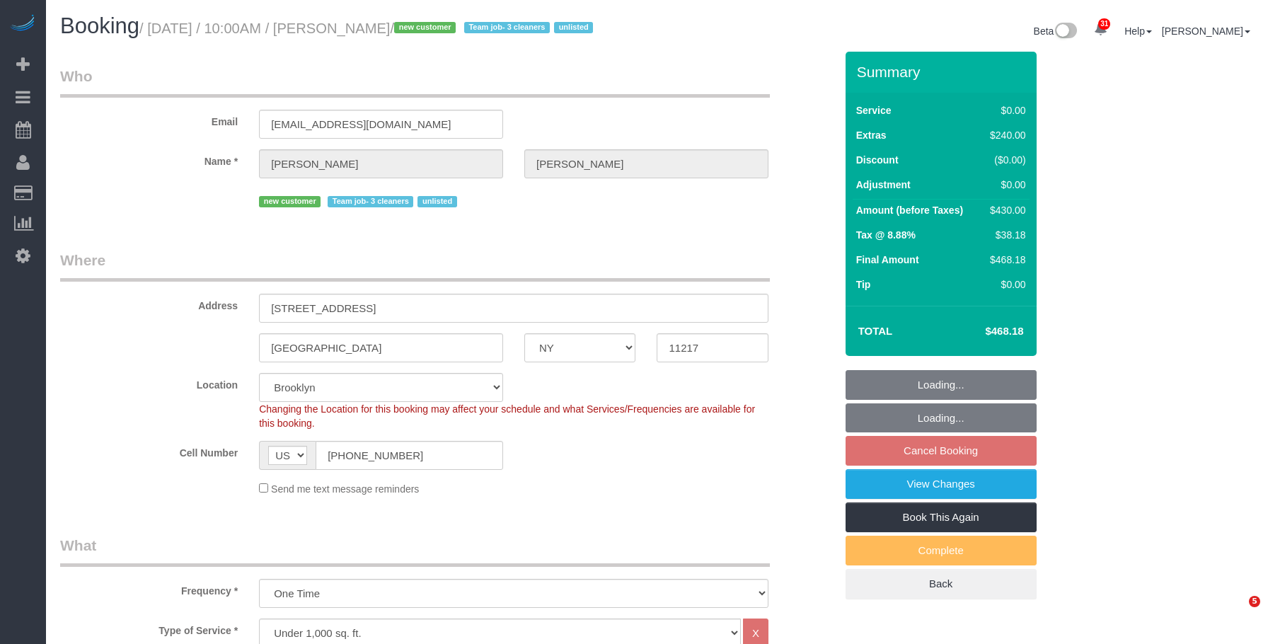
select select "number:15"
select select "number:5"
select select "object:1430"
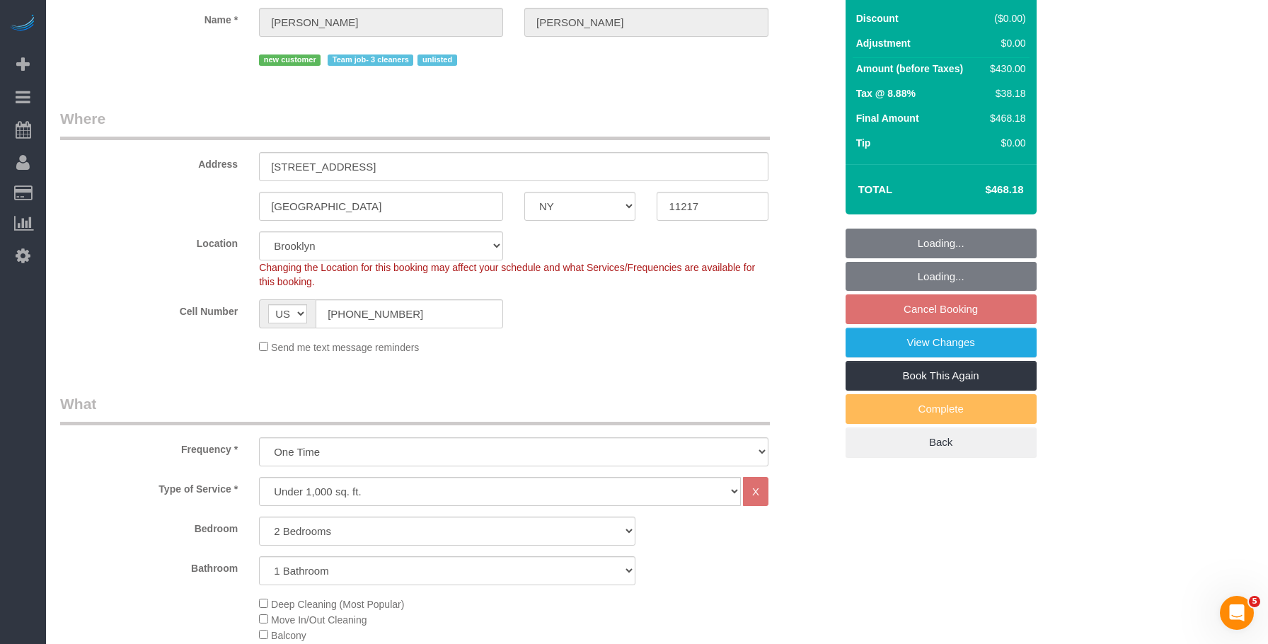
select select "2"
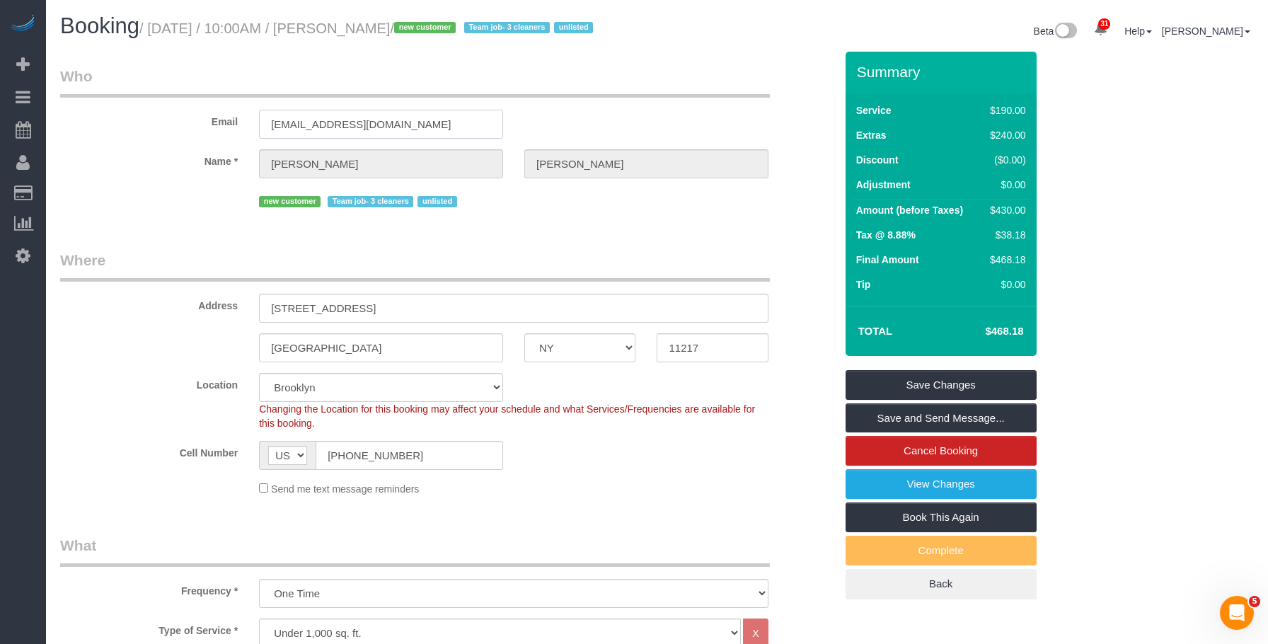
drag, startPoint x: 366, startPoint y: 128, endPoint x: 171, endPoint y: 122, distance: 194.6
click at [171, 122] on div "Email [EMAIL_ADDRESS][DOMAIN_NAME]" at bounding box center [448, 102] width 796 height 73
drag, startPoint x: 666, startPoint y: 80, endPoint x: 668, endPoint y: 72, distance: 8.1
click at [668, 79] on legend "Who" at bounding box center [414, 82] width 709 height 32
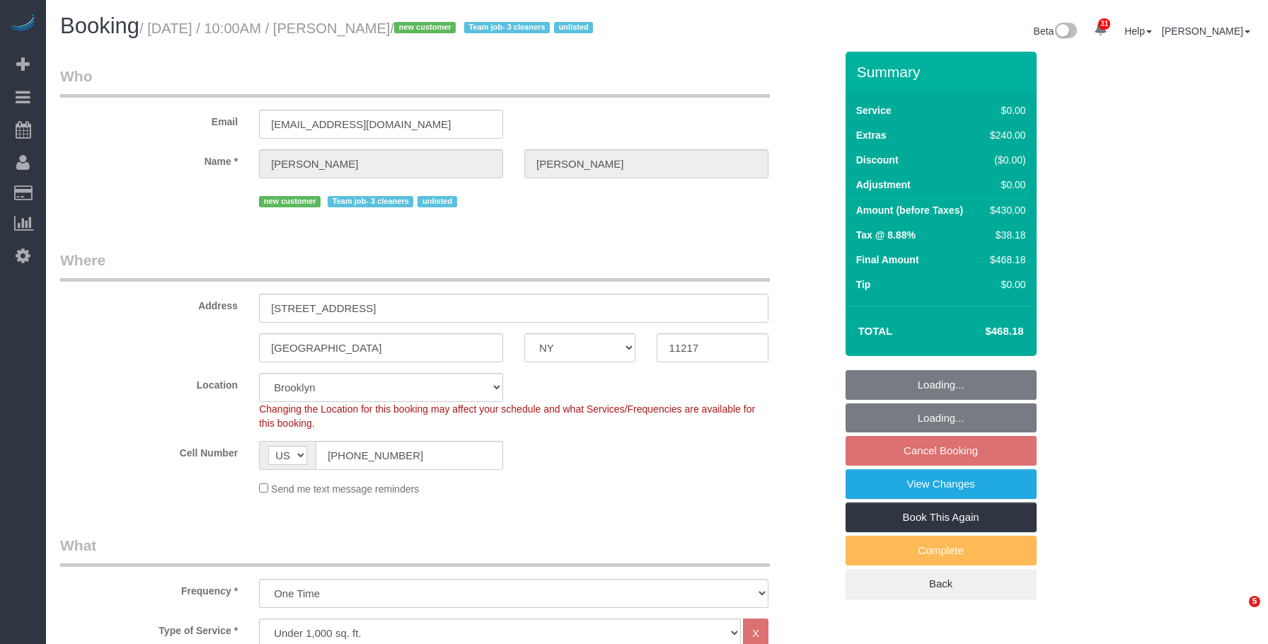
select select "NY"
select select "2"
select select "spot3"
select select "number:89"
select select "number:72"
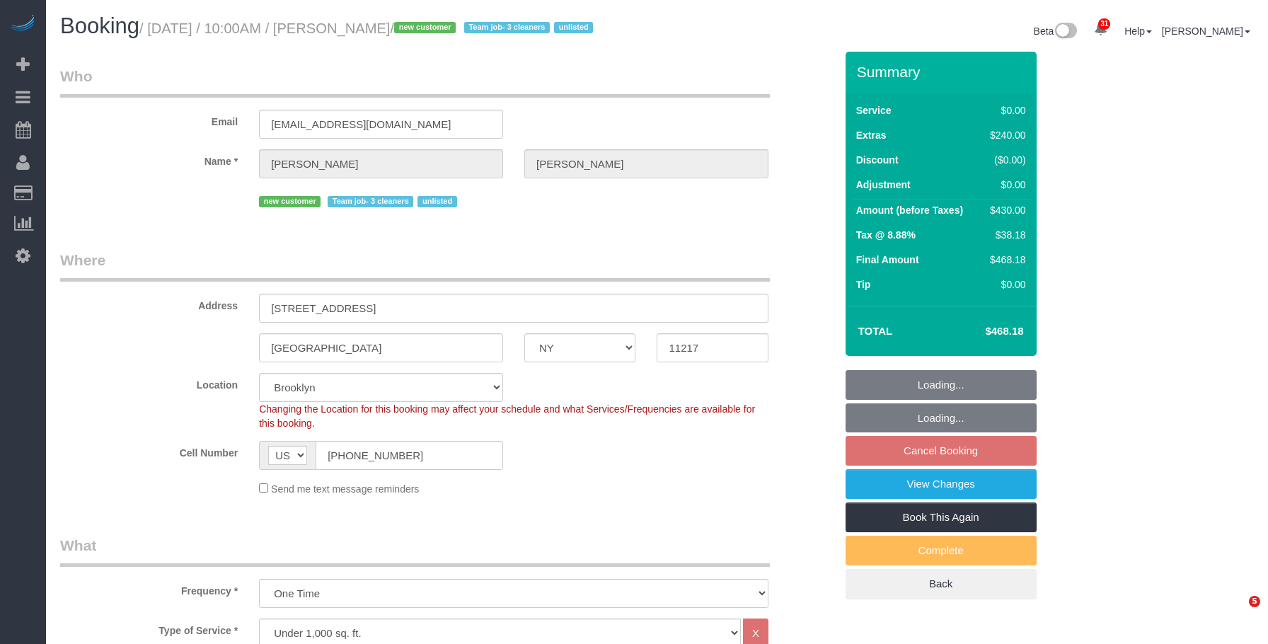
select select "number:15"
select select "number:5"
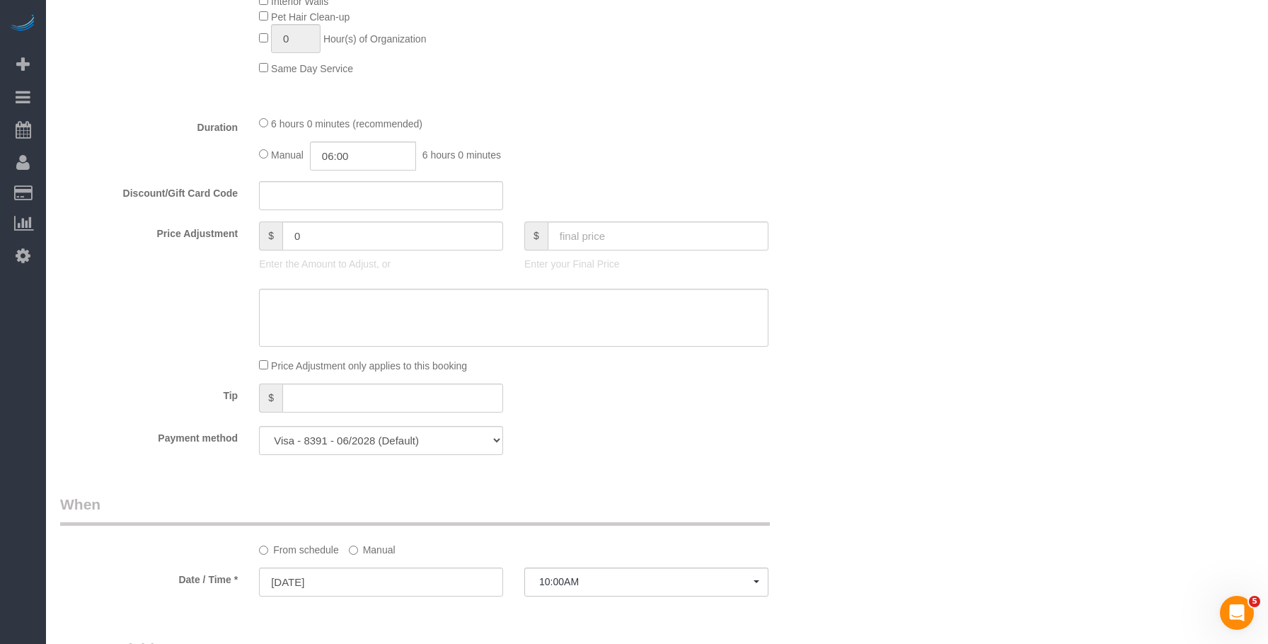
scroll to position [990, 0]
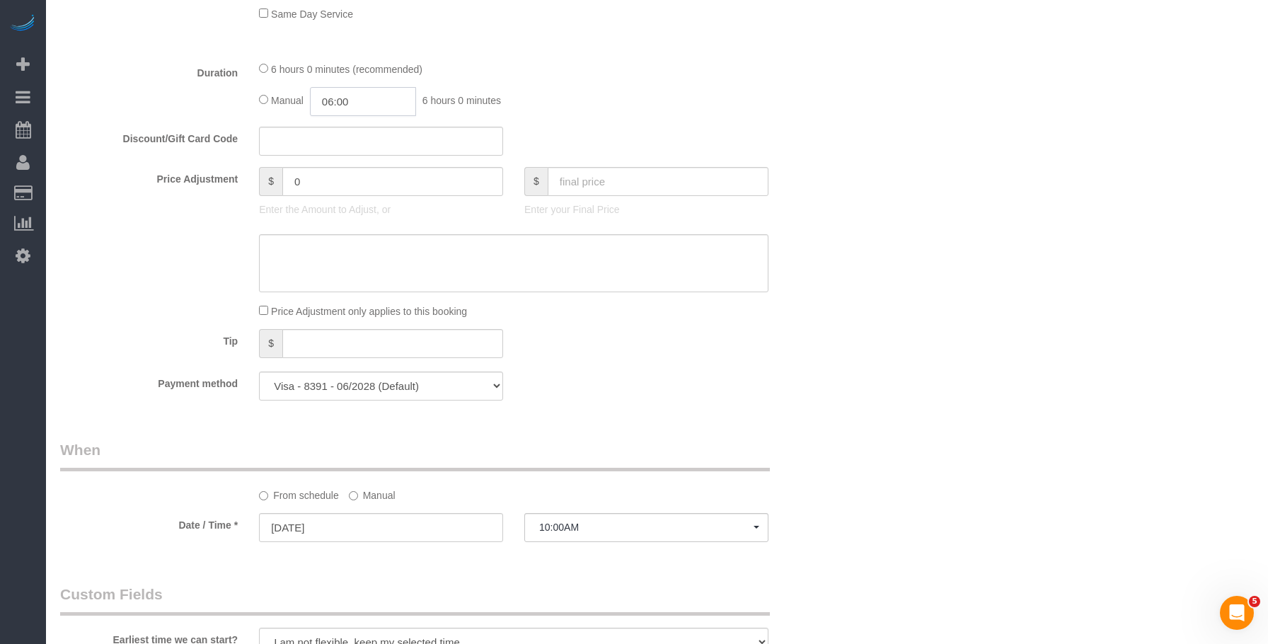
click at [347, 100] on input "06:00" at bounding box center [363, 101] width 106 height 29
type input "02:00"
click at [342, 140] on li "02:00" at bounding box center [347, 138] width 63 height 18
click at [961, 193] on div "Who Email doribegley@gmail.com Name * Dori Begley new customer Team job- 3 clea…" at bounding box center [656, 280] width 1193 height 2438
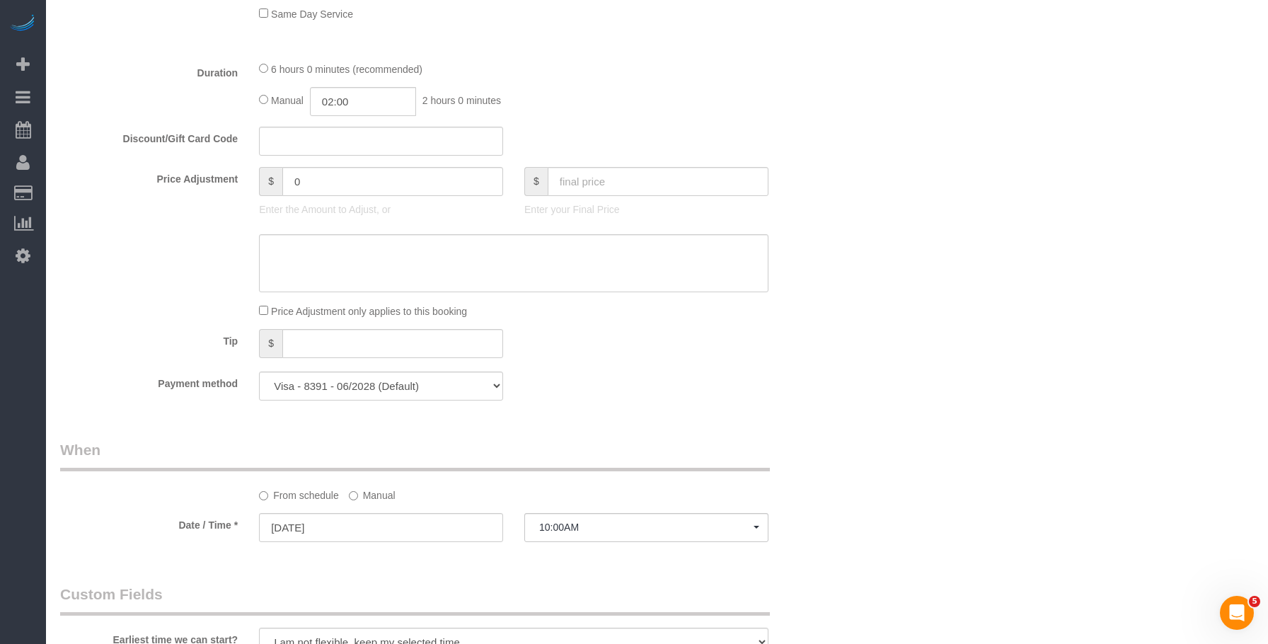
select select "spot63"
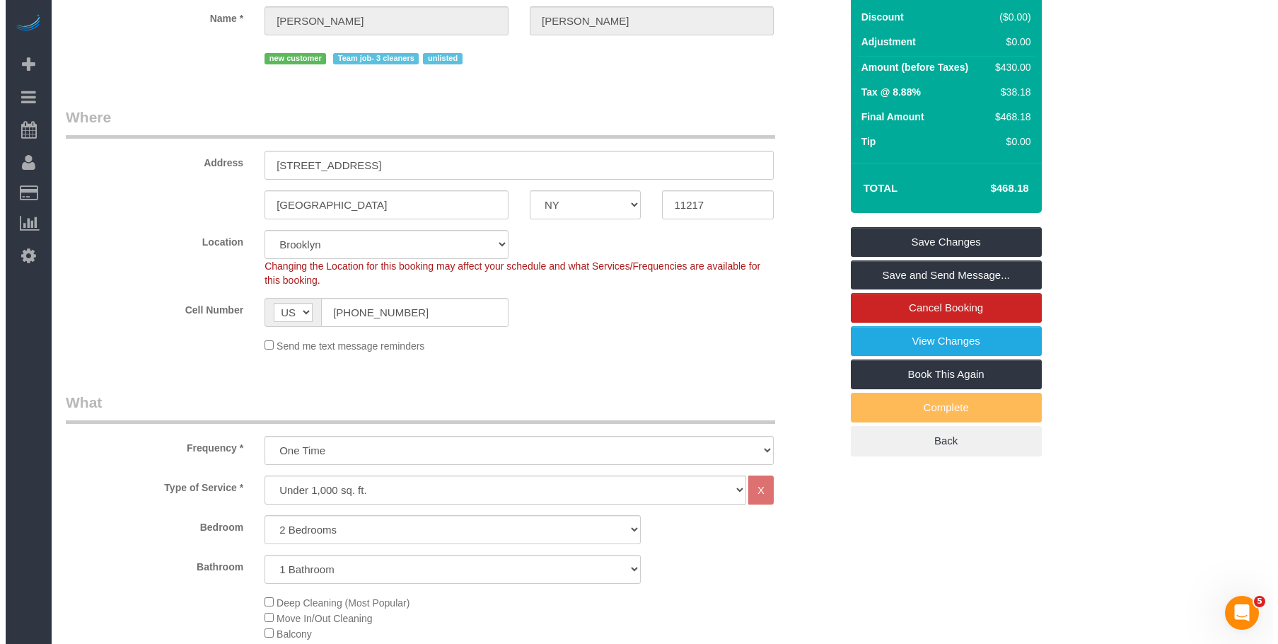
scroll to position [0, 0]
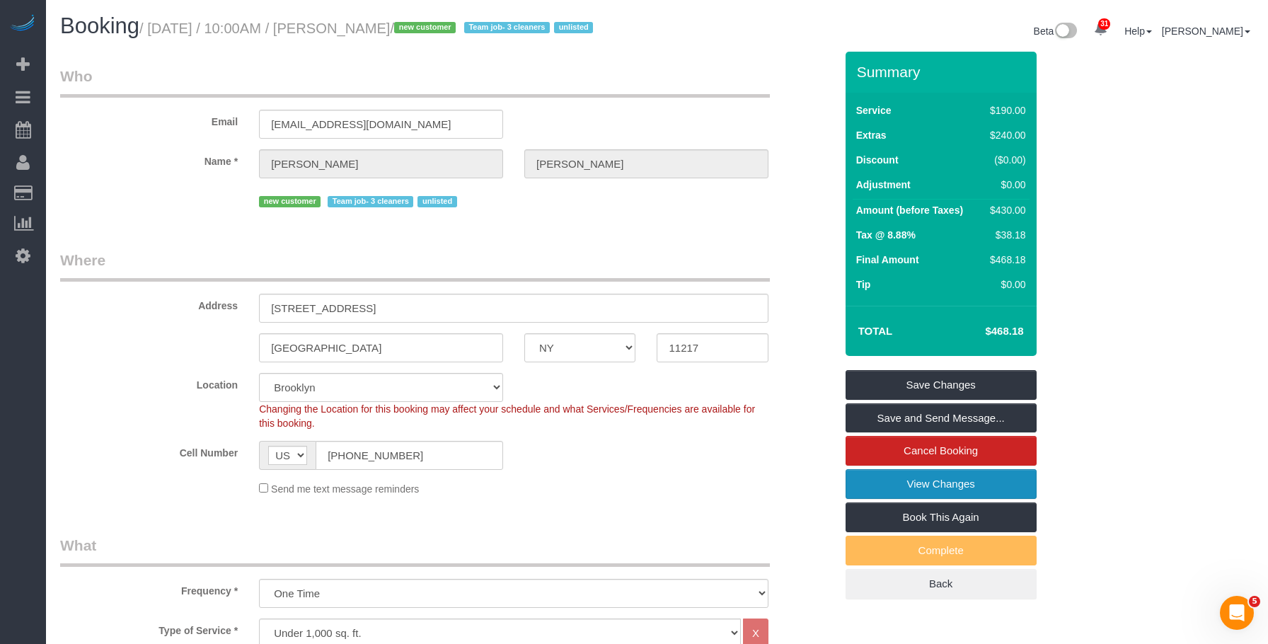
click at [871, 482] on link "View Changes" at bounding box center [940, 484] width 191 height 30
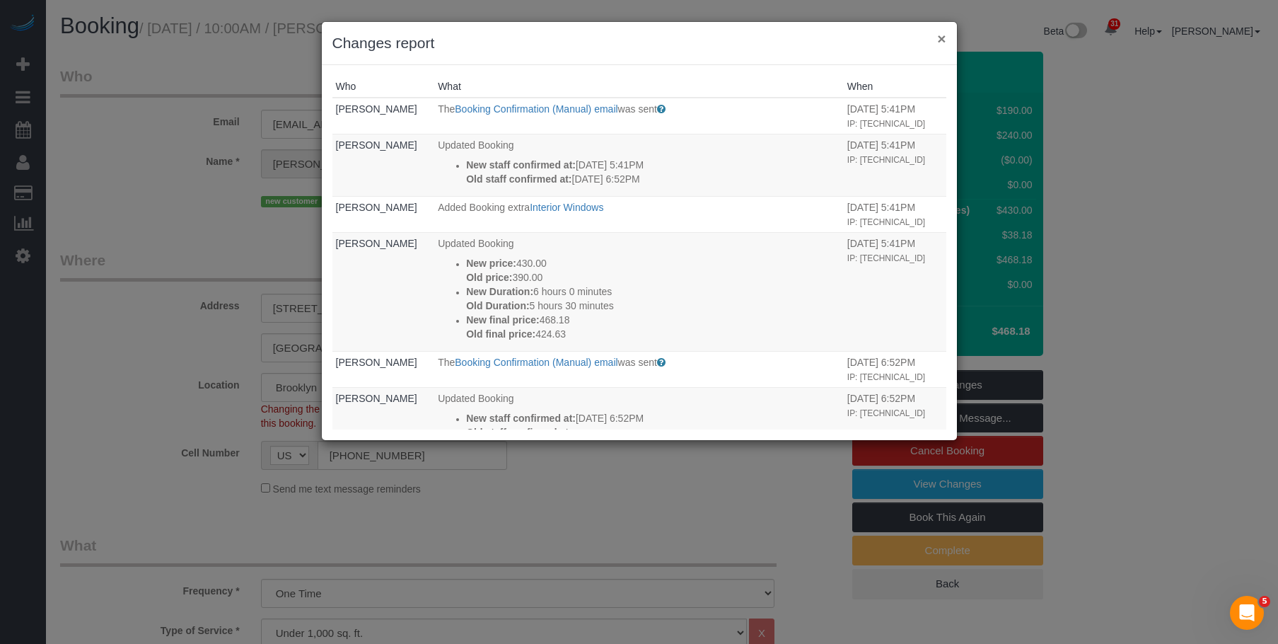
drag, startPoint x: 942, startPoint y: 37, endPoint x: 915, endPoint y: 40, distance: 26.3
click at [942, 37] on button "×" at bounding box center [941, 38] width 8 height 15
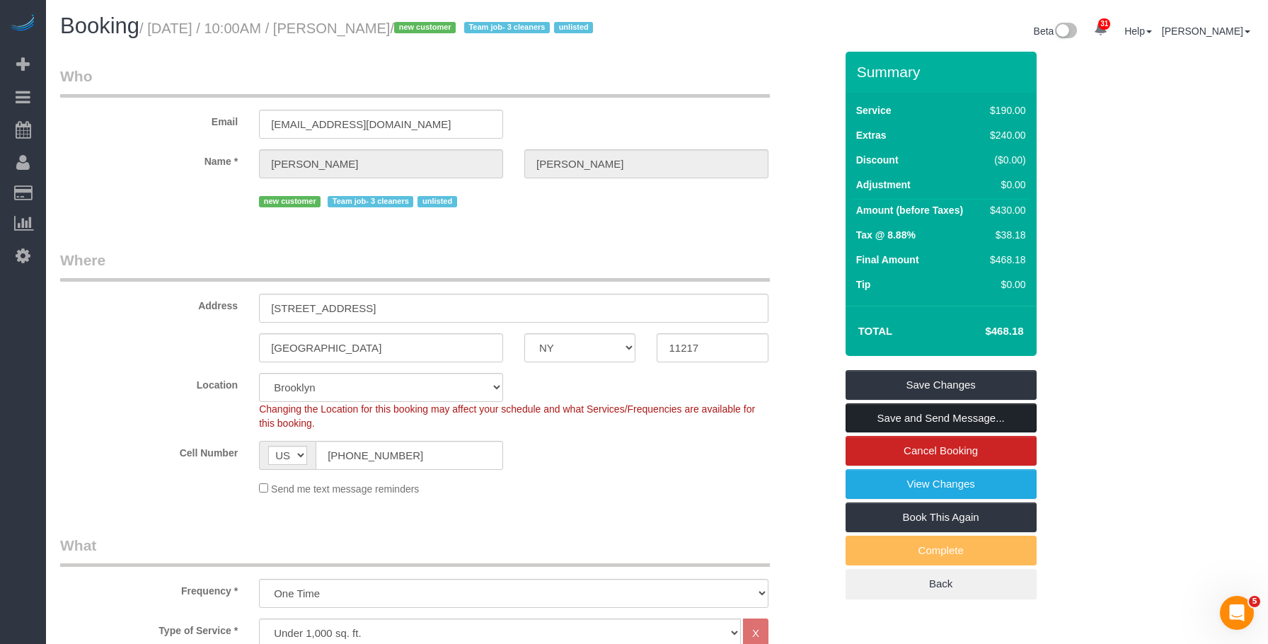
click at [1000, 418] on link "Save and Send Message..." at bounding box center [940, 418] width 191 height 30
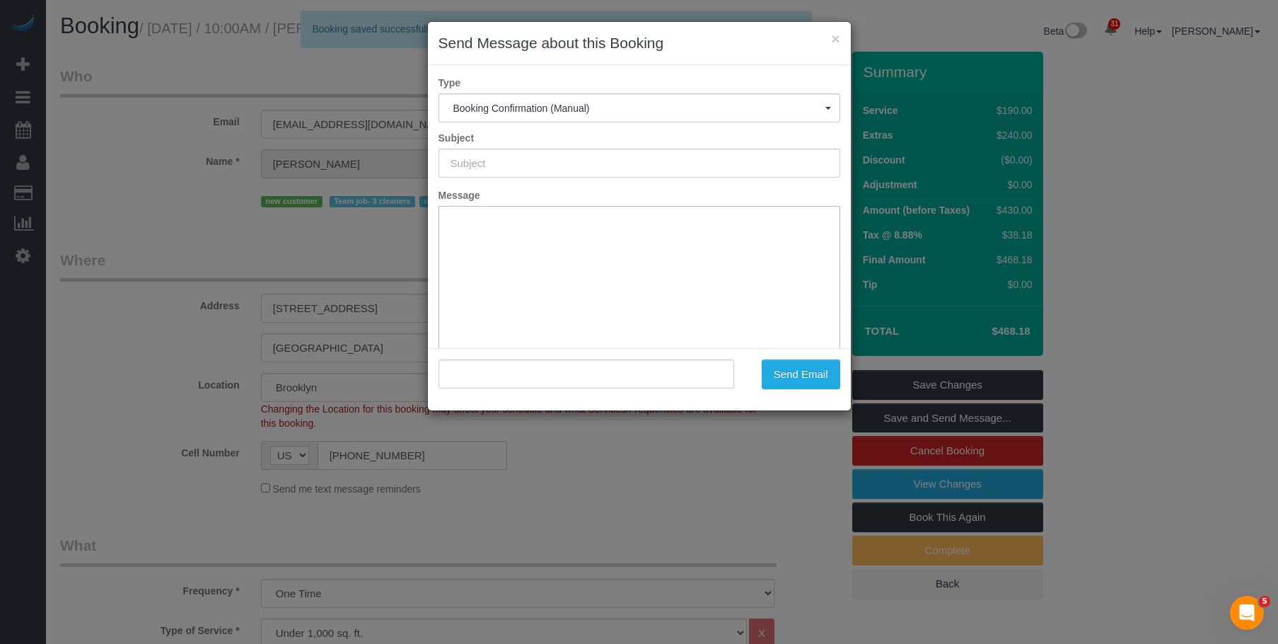
type input "Cleaning Confirmed for 10/07/2025 at 10:00am"
type input ""Dori Begley" <doribegley@gmail.com>"
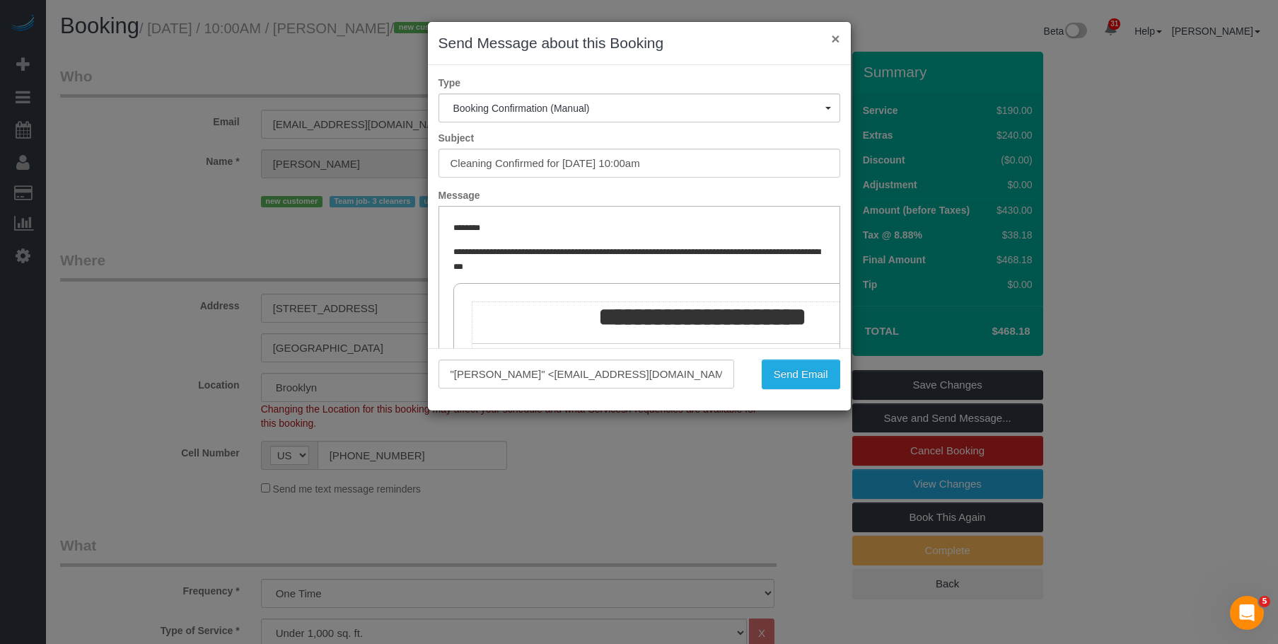
click at [835, 33] on button "×" at bounding box center [835, 38] width 8 height 15
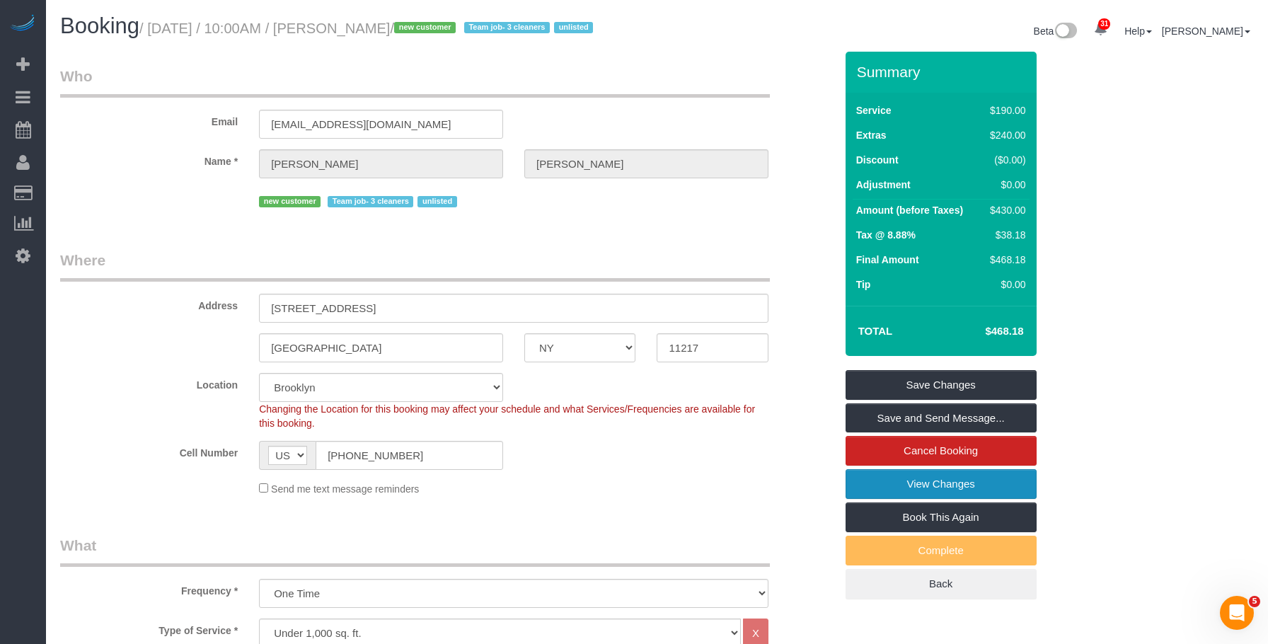
click at [862, 490] on link "View Changes" at bounding box center [940, 484] width 191 height 30
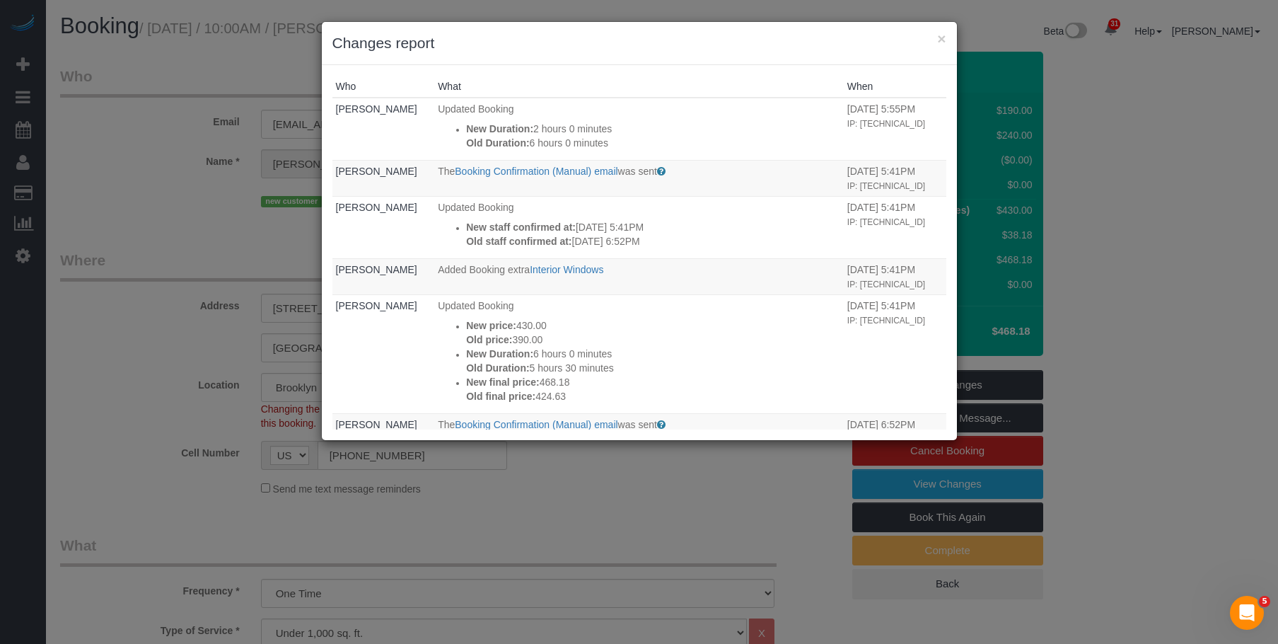
drag, startPoint x: 947, startPoint y: 36, endPoint x: 663, endPoint y: 18, distance: 284.9
click at [946, 36] on div "× Changes report" at bounding box center [639, 43] width 635 height 43
